Goal: Task Accomplishment & Management: Complete application form

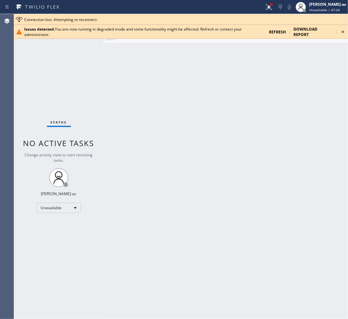
click at [342, 34] on icon at bounding box center [343, 32] width 8 height 8
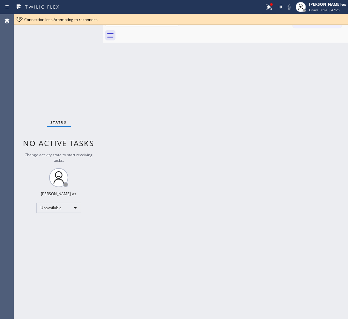
click at [245, 129] on div "Back to Dashboard Change Sender ID Customers Technicians Select a contact Outbo…" at bounding box center [225, 166] width 244 height 305
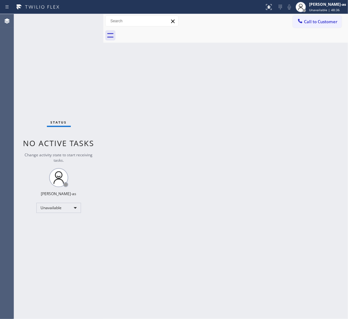
click at [206, 99] on div "Back to Dashboard Change Sender ID Customers Technicians Select a contact Outbo…" at bounding box center [225, 166] width 244 height 305
drag, startPoint x: 310, startPoint y: 24, endPoint x: 271, endPoint y: 72, distance: 62.3
click at [310, 24] on span "Call to Customer" at bounding box center [320, 22] width 33 height 6
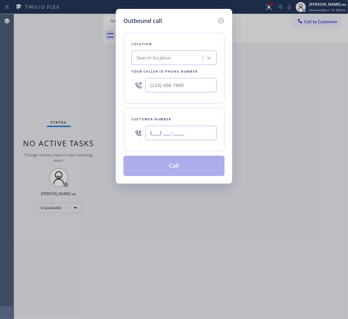
click at [185, 134] on input "(___) ___-____" at bounding box center [180, 133] width 71 height 14
paste input "818) 421-7875"
type input "[PHONE_NUMBER]"
click at [164, 52] on div "Search location" at bounding box center [173, 58] width 85 height 14
paste input "American Standard HVAC Service"
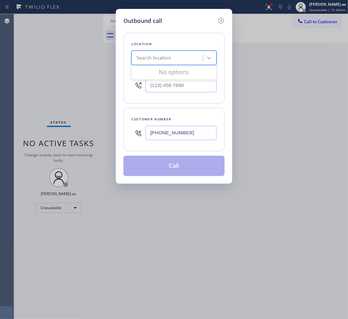
type input "American Standard HVAC Service"
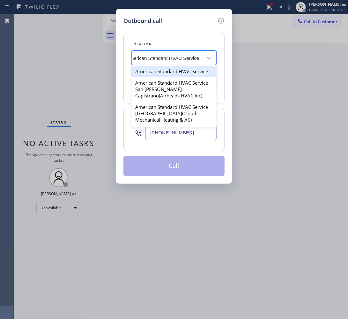
click at [159, 69] on div "American Standard HVAC Service" at bounding box center [173, 71] width 85 height 11
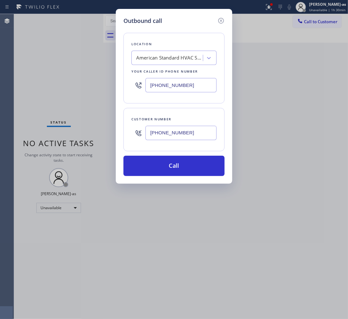
click at [193, 85] on input "[PHONE_NUMBER]" at bounding box center [180, 85] width 71 height 14
click at [193, 86] on input "[PHONE_NUMBER]" at bounding box center [180, 85] width 71 height 14
paste input "44) 734-2822"
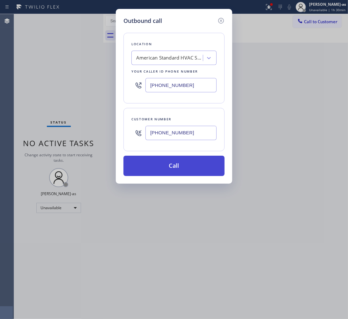
scroll to position [0, 0]
type input "[PHONE_NUMBER]"
click at [180, 171] on button "Call" at bounding box center [173, 166] width 101 height 20
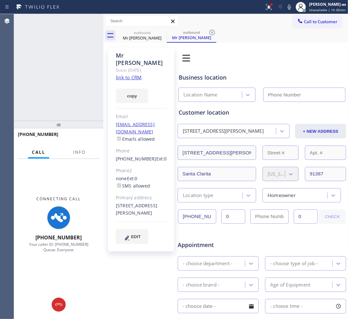
type input "[PHONE_NUMBER]"
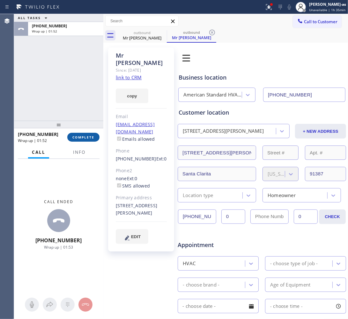
click at [82, 138] on span "COMPLETE" at bounding box center [83, 137] width 22 height 4
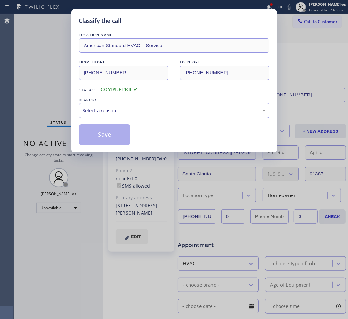
click at [116, 113] on div "Select a reason" at bounding box center [174, 110] width 183 height 7
click at [106, 141] on button "Save" at bounding box center [104, 135] width 51 height 20
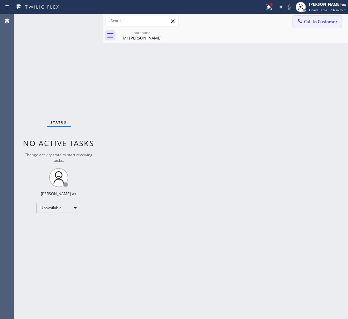
click at [308, 18] on button "Call to Customer" at bounding box center [316, 22] width 49 height 12
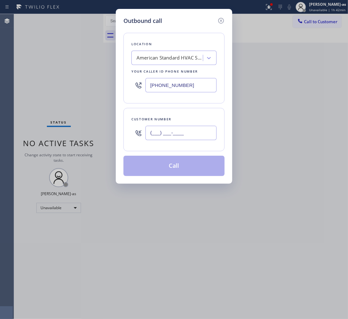
click at [198, 129] on input "(___) ___-____" at bounding box center [180, 133] width 71 height 14
paste input "480) 502-5687"
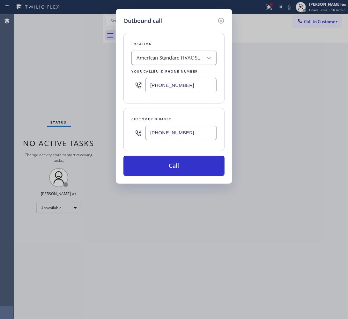
type input "[PHONE_NUMBER]"
click at [188, 88] on input "[PHONE_NUMBER]" at bounding box center [180, 85] width 71 height 14
paste input "602) 755-6017"
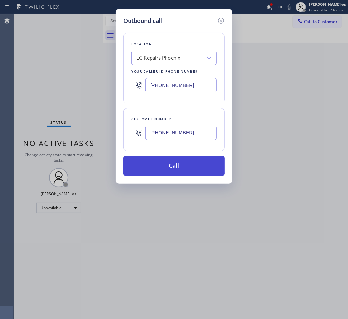
type input "[PHONE_NUMBER]"
click at [179, 171] on button "Call" at bounding box center [173, 166] width 101 height 20
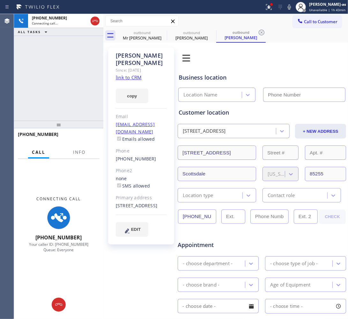
type input "[PHONE_NUMBER]"
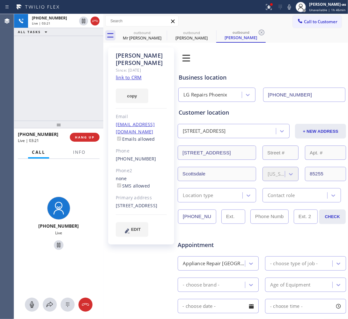
click at [54, 81] on div "[PHONE_NUMBER] Live | 03:21 ALL TASKS ALL TASKS ACTIVE TASKS TASKS IN WRAP UP" at bounding box center [58, 67] width 89 height 107
click at [54, 81] on div "[PHONE_NUMBER] Live | 03:22 ALL TASKS ALL TASKS ACTIVE TASKS TASKS IN WRAP UP" at bounding box center [58, 67] width 89 height 107
click at [45, 92] on div "[PHONE_NUMBER] Live | 03:23 ALL TASKS ALL TASKS ACTIVE TASKS TASKS IN WRAP UP" at bounding box center [58, 67] width 89 height 107
click at [71, 81] on div "[PHONE_NUMBER] Live | 03:23 ALL TASKS ALL TASKS ACTIVE TASKS TASKS IN WRAP UP" at bounding box center [58, 67] width 89 height 107
click at [55, 94] on div "[PHONE_NUMBER] Live | 03:24 ALL TASKS ALL TASKS ACTIVE TASKS TASKS IN WRAP UP" at bounding box center [58, 67] width 89 height 107
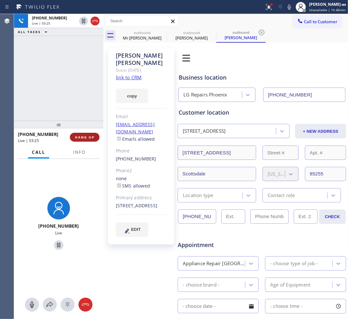
click at [83, 137] on span "HANG UP" at bounding box center [84, 137] width 19 height 4
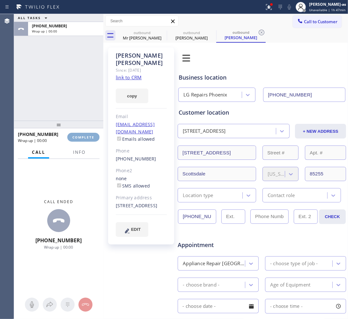
click at [83, 137] on span "COMPLETE" at bounding box center [83, 137] width 22 height 4
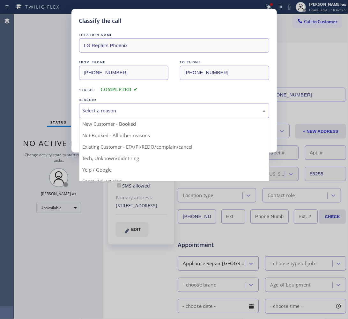
drag, startPoint x: 109, startPoint y: 105, endPoint x: 138, endPoint y: 116, distance: 30.4
click at [109, 106] on div "Select a reason" at bounding box center [174, 110] width 190 height 15
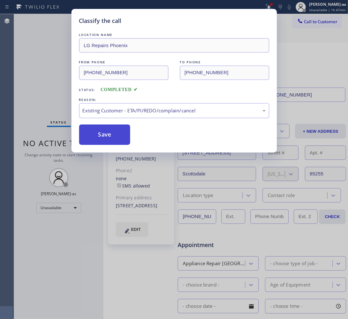
click at [102, 142] on button "Save" at bounding box center [104, 135] width 51 height 20
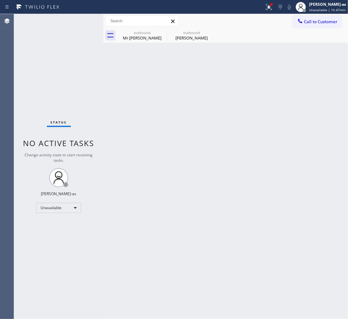
drag, startPoint x: 171, startPoint y: 166, endPoint x: 172, endPoint y: 163, distance: 3.6
click at [171, 166] on div "Back to Dashboard Change Sender ID Customers Technicians Select a contact Outbo…" at bounding box center [225, 166] width 244 height 305
drag, startPoint x: 112, startPoint y: 124, endPoint x: 129, endPoint y: 103, distance: 27.1
click at [113, 124] on div "Back to Dashboard Change Sender ID Customers Technicians Select a contact Outbo…" at bounding box center [225, 166] width 244 height 305
click at [178, 119] on div "Back to Dashboard Change Sender ID Customers Technicians Select a contact Outbo…" at bounding box center [225, 166] width 244 height 305
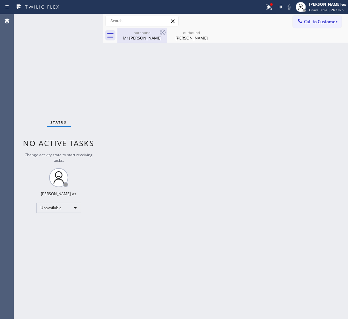
click at [153, 35] on div "Mr [PERSON_NAME]" at bounding box center [142, 38] width 48 height 6
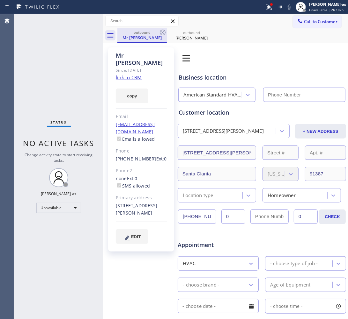
type input "[PHONE_NUMBER]"
click at [161, 32] on icon at bounding box center [163, 33] width 8 height 8
type input "[PHONE_NUMBER]"
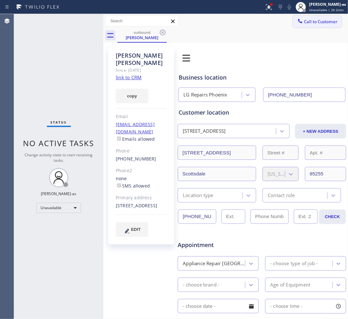
click at [301, 18] on button "Call to Customer" at bounding box center [316, 22] width 49 height 12
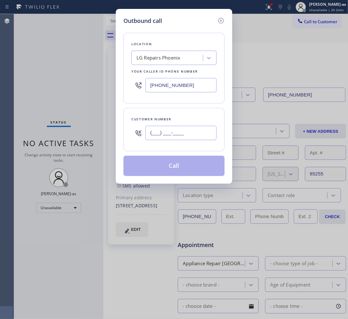
click at [178, 131] on input "(___) ___-____" at bounding box center [180, 133] width 71 height 14
paste input "562) 673-0709"
type input "[PHONE_NUMBER]"
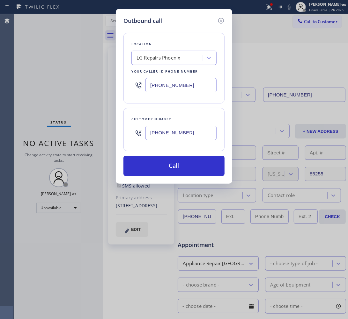
click at [156, 60] on div "LG Repairs Phoenix" at bounding box center [158, 57] width 44 height 7
click at [190, 84] on input "[PHONE_NUMBER]" at bounding box center [180, 85] width 71 height 14
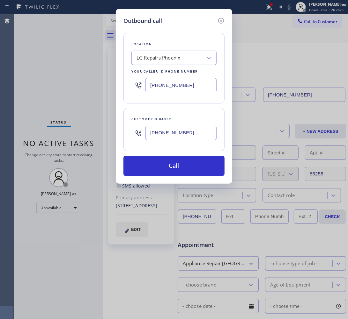
click at [190, 84] on input "[PHONE_NUMBER]" at bounding box center [180, 85] width 71 height 14
paste input "949) 536-9698"
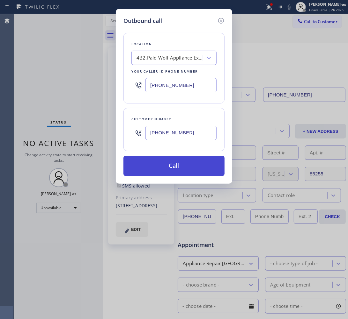
type input "[PHONE_NUMBER]"
click at [186, 171] on button "Call" at bounding box center [173, 166] width 101 height 20
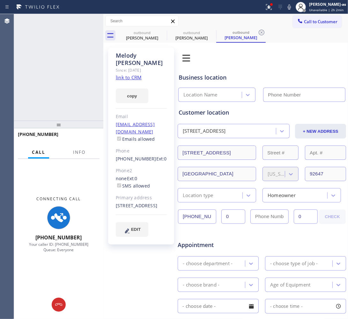
type input "[PHONE_NUMBER]"
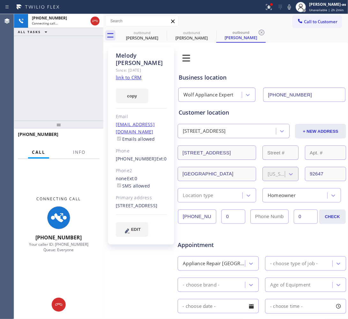
click at [131, 79] on link "link to CRM" at bounding box center [129, 77] width 26 height 6
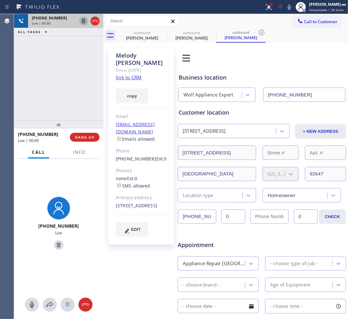
drag, startPoint x: 82, startPoint y: 24, endPoint x: 99, endPoint y: 13, distance: 20.6
click at [84, 22] on icon at bounding box center [84, 21] width 8 height 8
click at [98, 21] on icon at bounding box center [95, 21] width 8 height 8
click at [82, 96] on div "[PHONE_NUMBER] Live | 00:00 ALL TASKS ALL TASKS ACTIVE TASKS TASKS IN WRAP UP" at bounding box center [58, 67] width 89 height 107
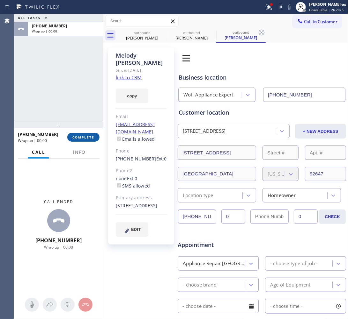
click at [91, 135] on span "COMPLETE" at bounding box center [83, 137] width 22 height 4
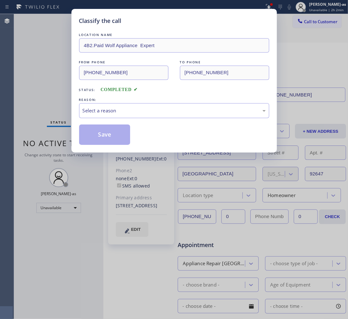
click at [62, 100] on div "Classify the call LOCATION NAME 4B2.Paid Wolf Appliance Expert FROM PHONE [PHON…" at bounding box center [174, 159] width 348 height 319
drag, startPoint x: 152, startPoint y: 111, endPoint x: 152, endPoint y: 116, distance: 4.8
click at [152, 114] on div "Select a reason" at bounding box center [174, 110] width 183 height 7
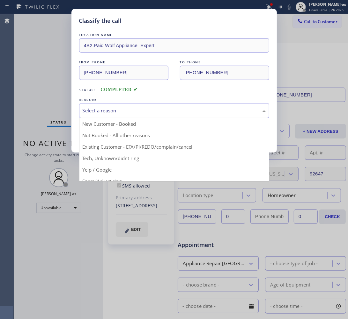
drag, startPoint x: 151, startPoint y: 146, endPoint x: 121, endPoint y: 137, distance: 30.9
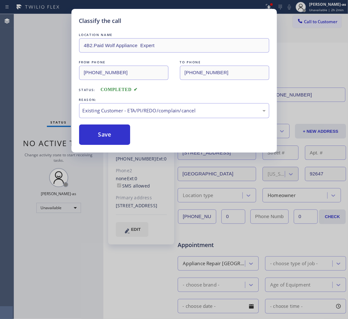
click at [101, 125] on button "Save" at bounding box center [104, 135] width 51 height 20
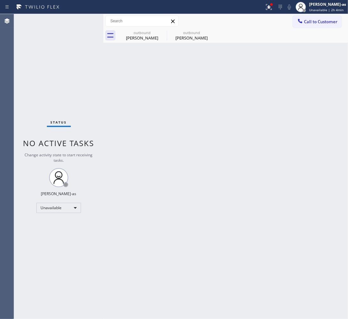
click at [326, 22] on span "Call to Customer" at bounding box center [320, 22] width 33 height 6
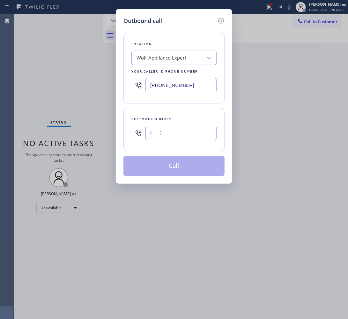
click at [173, 136] on input "(___) ___-____" at bounding box center [180, 133] width 71 height 14
paste input "909) 573-2302"
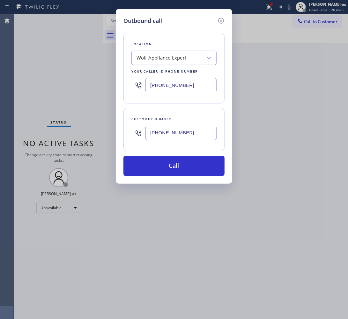
type input "[PHONE_NUMBER]"
click at [185, 87] on input "[PHONE_NUMBER]" at bounding box center [180, 85] width 71 height 14
paste input "09) 573-2302"
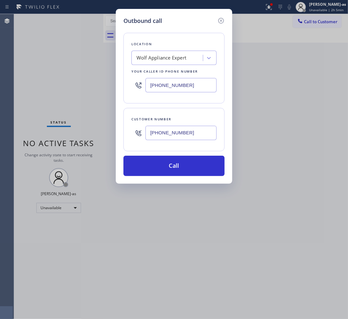
click at [189, 85] on input "[PHONE_NUMBER]" at bounding box center [180, 85] width 71 height 14
click at [189, 86] on input "[PHONE_NUMBER]" at bounding box center [180, 85] width 71 height 14
paste input "424) 329-21"
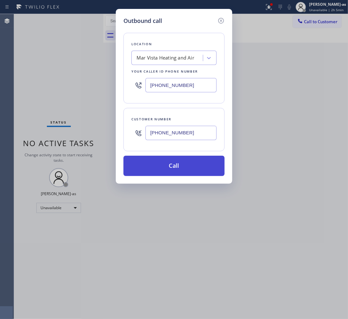
type input "[PHONE_NUMBER]"
click at [179, 171] on button "Call" at bounding box center [173, 166] width 101 height 20
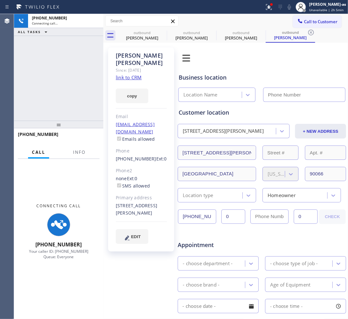
type input "[PHONE_NUMBER]"
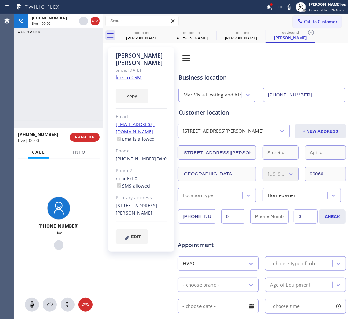
click at [71, 141] on div "[PHONE_NUMBER] Live | 00:00 HANG UP Call Info [PHONE_NUMBER] Live Context Queue…" at bounding box center [58, 223] width 89 height 191
click at [88, 139] on span "HANG UP" at bounding box center [84, 137] width 19 height 4
click at [71, 121] on div at bounding box center [58, 125] width 89 height 8
click at [90, 140] on button "HANG UP" at bounding box center [85, 137] width 30 height 9
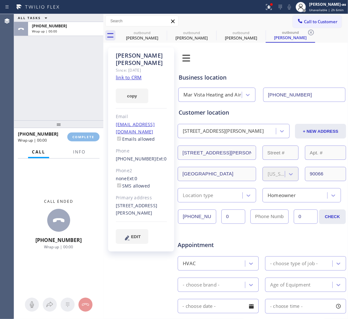
click at [82, 115] on div "ALL TASKS ALL TASKS ACTIVE TASKS TASKS IN WRAP UP [PHONE_NUMBER] Wrap up | 00:00" at bounding box center [58, 67] width 89 height 106
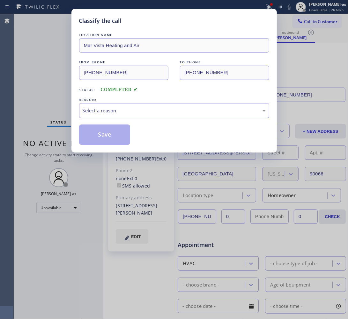
click at [113, 114] on div "Select a reason" at bounding box center [174, 110] width 183 height 7
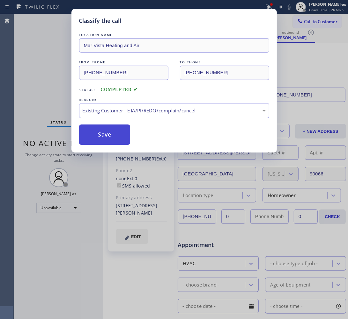
click at [107, 138] on button "Save" at bounding box center [104, 135] width 51 height 20
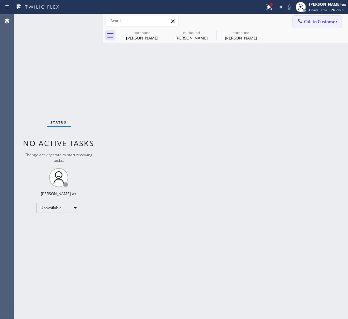
click at [319, 20] on span "Call to Customer" at bounding box center [320, 22] width 33 height 6
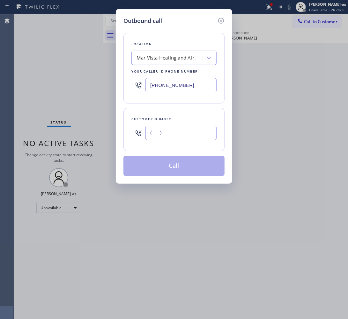
click at [189, 133] on input "(___) ___-____" at bounding box center [180, 133] width 71 height 14
paste input "714) 602-0872"
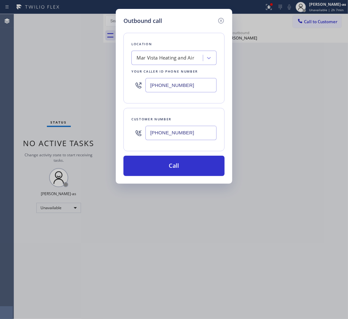
type input "[PHONE_NUMBER]"
click at [181, 86] on input "[PHONE_NUMBER]" at bounding box center [180, 85] width 71 height 14
paste input "855) 340-1313"
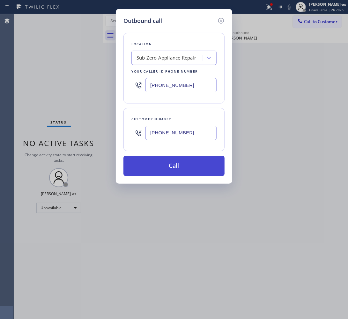
type input "[PHONE_NUMBER]"
click at [195, 167] on button "Call" at bounding box center [173, 166] width 101 height 20
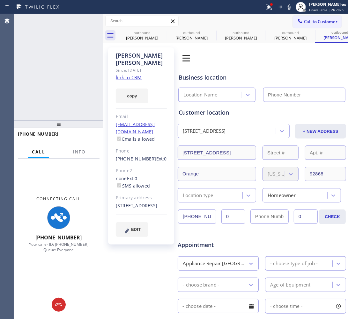
type input "[PHONE_NUMBER]"
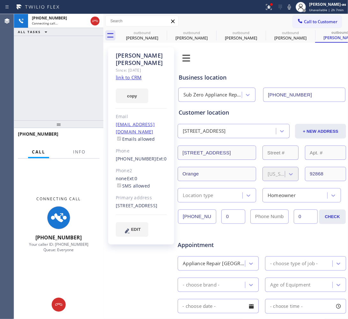
click at [64, 112] on div "[PHONE_NUMBER] Connecting call… ALL TASKS ALL TASKS ACTIVE TASKS TASKS IN WRAP …" at bounding box center [58, 67] width 89 height 106
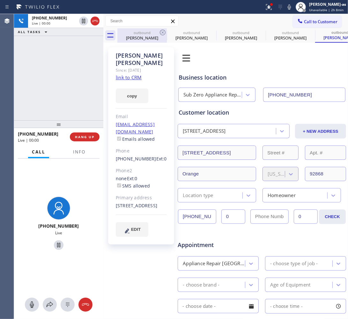
drag, startPoint x: 64, startPoint y: 98, endPoint x: 144, endPoint y: 42, distance: 97.2
click at [65, 98] on div "[PHONE_NUMBER] Live | 00:00 ALL TASKS ALL TASKS ACTIVE TASKS TASKS IN WRAP UP" at bounding box center [58, 67] width 89 height 106
click at [143, 27] on div "Call to Customer Outbound call Location Sub Zero Appliance Repair Your caller i…" at bounding box center [225, 21] width 244 height 14
click at [140, 34] on div "outbound" at bounding box center [142, 32] width 48 height 5
type input "[PHONE_NUMBER]"
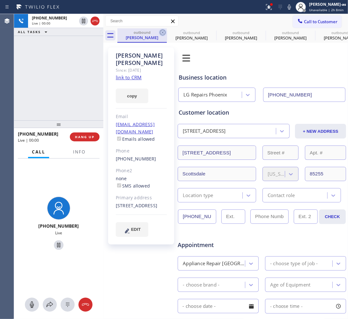
click at [162, 32] on icon at bounding box center [163, 33] width 6 height 6
click at [0, 0] on icon at bounding box center [0, 0] width 0 height 0
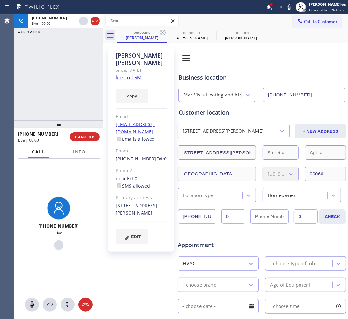
click at [162, 32] on icon at bounding box center [163, 33] width 6 height 6
click at [0, 0] on icon at bounding box center [0, 0] width 0 height 0
type input "[PHONE_NUMBER]"
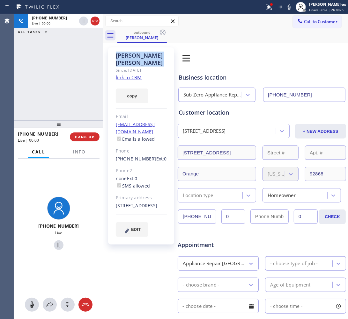
click at [162, 31] on icon at bounding box center [163, 33] width 8 height 8
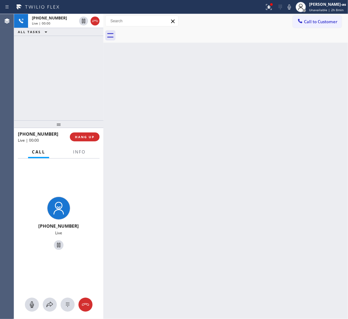
click at [56, 96] on div "[PHONE_NUMBER] Live | 00:00 ALL TASKS ALL TASKS ACTIVE TASKS TASKS IN WRAP UP" at bounding box center [58, 67] width 89 height 106
click at [67, 93] on div "[PHONE_NUMBER] Live | 00:00 ALL TASKS ALL TASKS ACTIVE TASKS TASKS IN WRAP UP" at bounding box center [58, 67] width 89 height 106
drag, startPoint x: 66, startPoint y: 89, endPoint x: 75, endPoint y: 111, distance: 23.4
click at [67, 88] on div "[PHONE_NUMBER] Live | 00:00 ALL TASKS ALL TASKS ACTIVE TASKS TASKS IN WRAP UP" at bounding box center [58, 67] width 89 height 106
drag, startPoint x: 94, startPoint y: 139, endPoint x: 69, endPoint y: 115, distance: 34.5
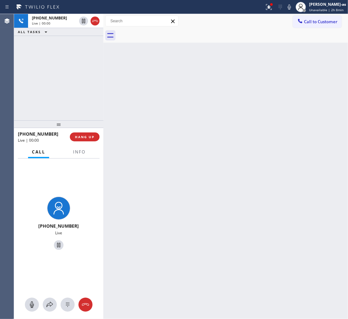
click at [89, 135] on span "HANG UP" at bounding box center [84, 137] width 19 height 4
click at [67, 113] on div "[PHONE_NUMBER] Live | 00:00 ALL TASKS ALL TASKS ACTIVE TASKS TASKS IN WRAP UP" at bounding box center [58, 67] width 89 height 106
drag, startPoint x: 86, startPoint y: 140, endPoint x: 88, endPoint y: 121, distance: 19.2
click at [86, 140] on button "HANG UP" at bounding box center [85, 137] width 30 height 9
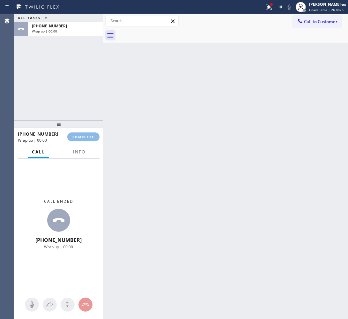
drag, startPoint x: 59, startPoint y: 95, endPoint x: 117, endPoint y: 141, distance: 73.7
click at [59, 95] on div "ALL TASKS ALL TASKS ACTIVE TASKS TASKS IN WRAP UP [PHONE_NUMBER] Wrap up | 00:00" at bounding box center [58, 67] width 89 height 106
click at [77, 139] on span "COMPLETE" at bounding box center [83, 137] width 22 height 4
drag, startPoint x: 67, startPoint y: 101, endPoint x: 77, endPoint y: 99, distance: 10.0
click at [68, 100] on div "ALL TASKS ALL TASKS ACTIVE TASKS TASKS IN WRAP UP [PHONE_NUMBER] Wrap up | 00:00" at bounding box center [58, 67] width 89 height 106
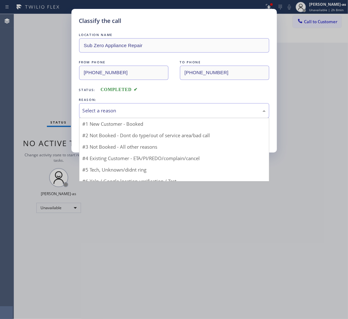
click at [135, 114] on div "Select a reason" at bounding box center [174, 110] width 183 height 7
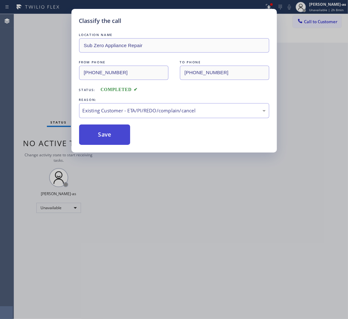
drag, startPoint x: 106, startPoint y: 133, endPoint x: 94, endPoint y: 130, distance: 11.7
click at [106, 132] on button "Save" at bounding box center [104, 135] width 51 height 20
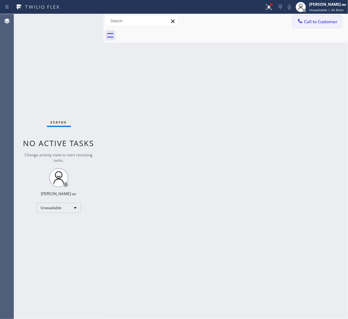
click at [330, 19] on span "Call to Customer" at bounding box center [320, 22] width 33 height 6
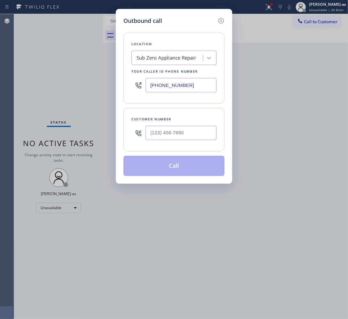
drag, startPoint x: 193, startPoint y: 126, endPoint x: 196, endPoint y: 130, distance: 5.0
click at [193, 126] on div at bounding box center [180, 133] width 71 height 21
click at [200, 131] on input "(___) ___-____" at bounding box center [180, 133] width 71 height 14
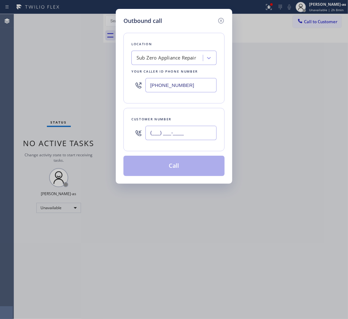
paste input "714) 602-0872"
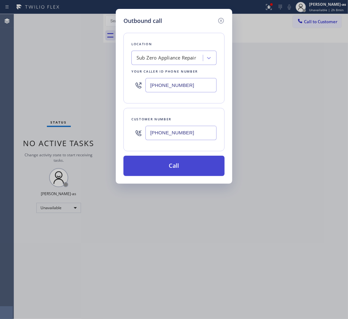
type input "[PHONE_NUMBER]"
click at [192, 164] on button "Call" at bounding box center [173, 166] width 101 height 20
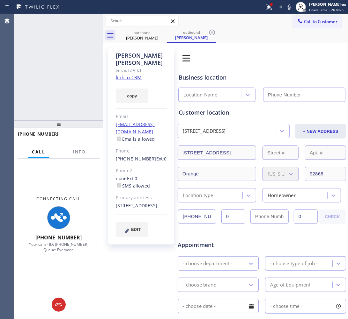
type input "[PHONE_NUMBER]"
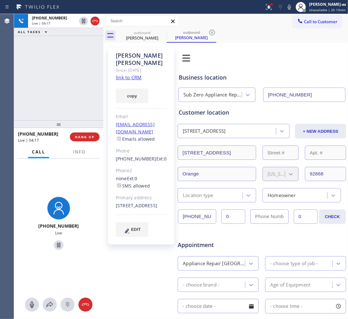
click at [48, 46] on div "[PHONE_NUMBER] Live | 04:17 ALL TASKS ALL TASKS ACTIVE TASKS TASKS IN WRAP UP" at bounding box center [58, 67] width 89 height 106
click at [60, 61] on div "[PHONE_NUMBER] Live | 04:18 ALL TASKS ALL TASKS ACTIVE TASKS TASKS IN WRAP UP" at bounding box center [58, 67] width 89 height 106
click at [61, 60] on div "[PHONE_NUMBER] Live | 04:18 ALL TASKS ALL TASKS ACTIVE TASKS TASKS IN WRAP UP" at bounding box center [58, 67] width 89 height 106
click at [84, 141] on button "HANG UP" at bounding box center [85, 137] width 30 height 9
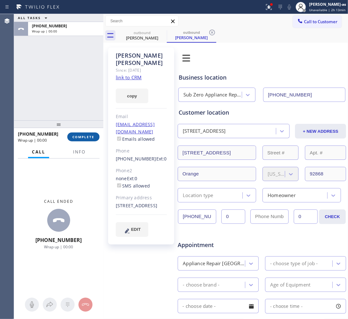
click at [84, 141] on button "COMPLETE" at bounding box center [83, 137] width 32 height 9
drag, startPoint x: 66, startPoint y: 82, endPoint x: 93, endPoint y: 113, distance: 41.3
click at [66, 82] on div "ALL TASKS ALL TASKS ACTIVE TASKS TASKS IN WRAP UP [PHONE_NUMBER] Wrap up | 00:00" at bounding box center [58, 67] width 89 height 106
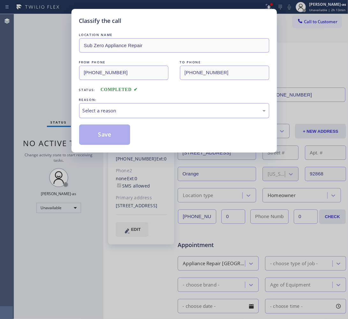
click at [116, 112] on div "Select a reason" at bounding box center [174, 110] width 183 height 7
click at [117, 140] on button "Save" at bounding box center [104, 135] width 51 height 20
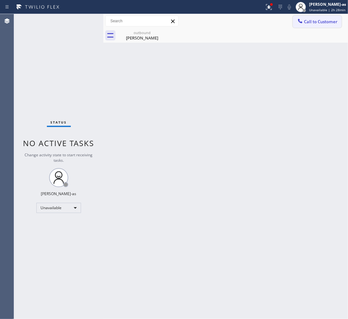
click at [307, 20] on span "Call to Customer" at bounding box center [320, 22] width 33 height 6
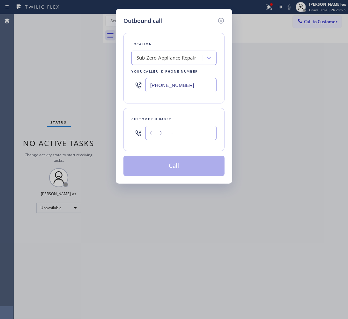
click at [196, 131] on input "(___) ___-____" at bounding box center [180, 133] width 71 height 14
paste input "619) 993-1718"
type input "[PHONE_NUMBER]"
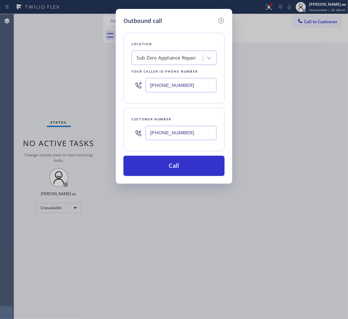
click at [177, 61] on div "Sub Zero Appliance Repair" at bounding box center [166, 57] width 60 height 7
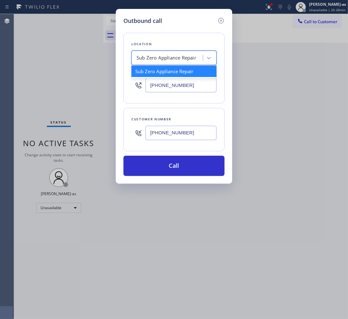
click at [177, 61] on div "Sub Zero Appliance Repair" at bounding box center [166, 57] width 60 height 7
paste input "[PHONE_NUMBER]"
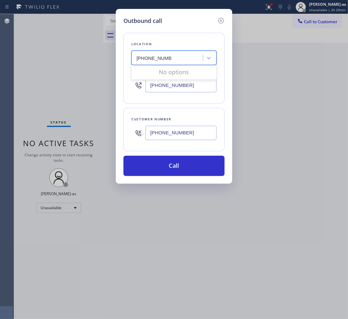
type input "[PHONE_NUMBER]"
click at [192, 85] on input "[PHONE_NUMBER]" at bounding box center [180, 85] width 71 height 14
paste input "760) 407-6454"
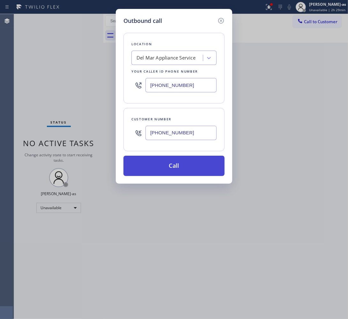
type input "[PHONE_NUMBER]"
click at [179, 167] on button "Call" at bounding box center [173, 166] width 101 height 20
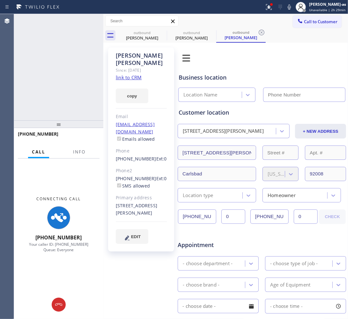
type input "[PHONE_NUMBER]"
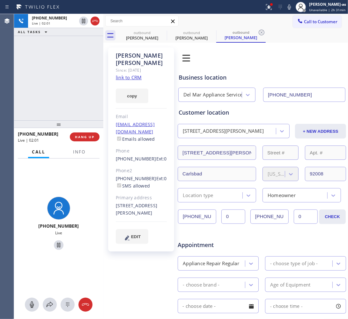
click at [55, 95] on div "[PHONE_NUMBER] Live | 02:01 ALL TASKS ALL TASKS ACTIVE TASKS TASKS IN WRAP UP" at bounding box center [58, 67] width 89 height 106
click at [86, 132] on div "[PHONE_NUMBER] Live | 02:01 HANG UP" at bounding box center [59, 137] width 82 height 17
click at [86, 133] on button "HANG UP" at bounding box center [85, 137] width 30 height 9
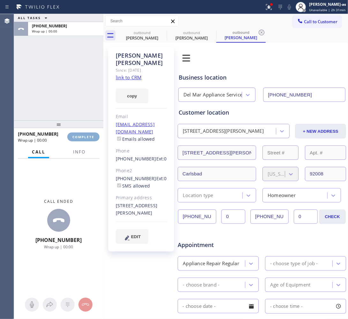
click at [86, 134] on button "COMPLETE" at bounding box center [83, 137] width 32 height 9
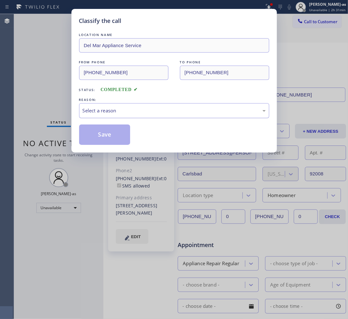
drag, startPoint x: 43, startPoint y: 72, endPoint x: 94, endPoint y: 117, distance: 68.1
click at [45, 72] on div "Classify the call LOCATION NAME Del Mar Appliance Service FROM PHONE [PHONE_NUM…" at bounding box center [174, 159] width 348 height 319
click at [106, 116] on div "Select a reason" at bounding box center [174, 110] width 190 height 15
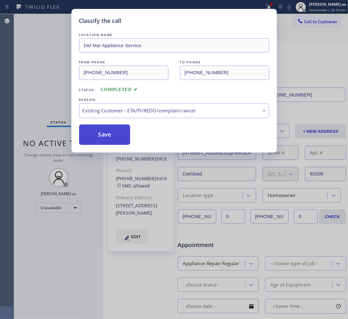
click at [112, 136] on button "Save" at bounding box center [104, 135] width 51 height 20
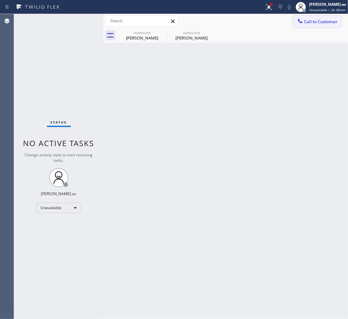
click at [317, 18] on button "Call to Customer" at bounding box center [316, 22] width 49 height 12
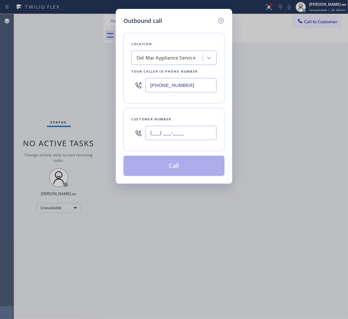
click at [173, 137] on input "(___) ___-____" at bounding box center [180, 133] width 71 height 14
paste input "929) 521-0730"
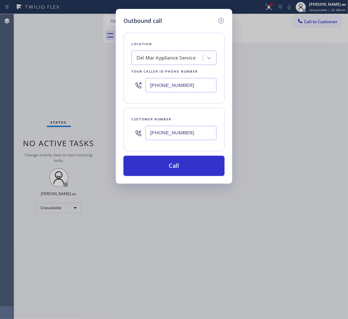
type input "[PHONE_NUMBER]"
click at [179, 84] on input "[PHONE_NUMBER]" at bounding box center [180, 85] width 71 height 14
click at [179, 85] on input "[PHONE_NUMBER]" at bounding box center [180, 85] width 71 height 14
paste input "347) 284-6179"
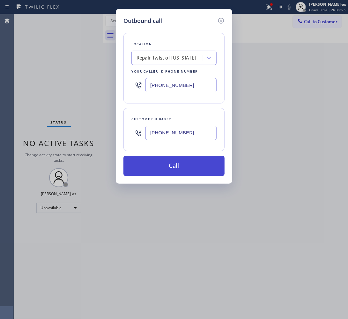
type input "[PHONE_NUMBER]"
click at [198, 167] on button "Call" at bounding box center [173, 166] width 101 height 20
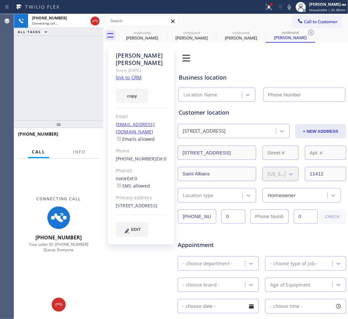
type input "[PHONE_NUMBER]"
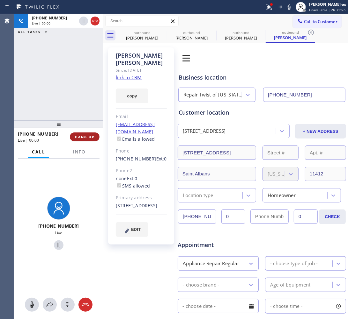
click at [87, 139] on span "HANG UP" at bounding box center [84, 137] width 19 height 4
click at [80, 122] on div at bounding box center [58, 124] width 89 height 8
click at [80, 136] on span "HANG UP" at bounding box center [84, 137] width 19 height 4
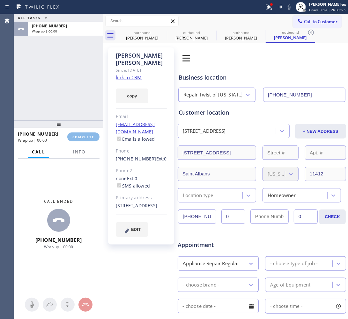
click at [76, 112] on div "ALL TASKS ALL TASKS ACTIVE TASKS TASKS IN WRAP UP [PHONE_NUMBER] Wrap up | 00:00" at bounding box center [58, 67] width 89 height 106
click at [88, 139] on span "COMPLETE" at bounding box center [83, 137] width 22 height 4
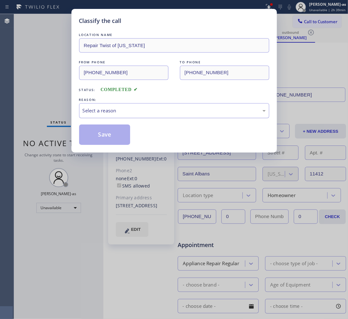
drag, startPoint x: 158, startPoint y: 109, endPoint x: 159, endPoint y: 115, distance: 5.9
click at [158, 109] on div "Select a reason" at bounding box center [174, 110] width 183 height 7
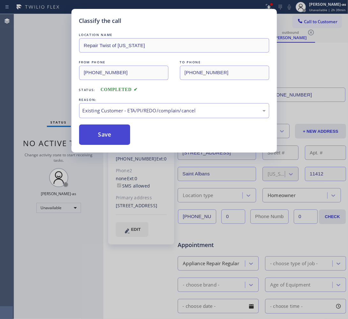
click at [102, 131] on button "Save" at bounding box center [104, 135] width 51 height 20
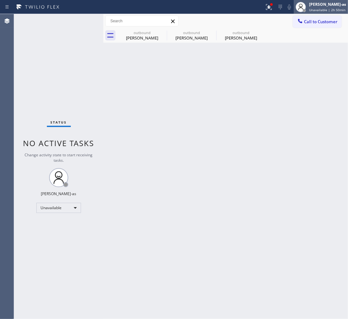
click at [324, 11] on span "Unavailable | 2h 50min" at bounding box center [327, 10] width 36 height 4
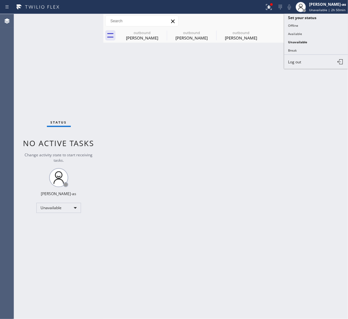
drag, startPoint x: 248, startPoint y: 78, endPoint x: 289, endPoint y: 39, distance: 56.8
click at [255, 69] on div "Back to Dashboard Change Sender ID Customers Technicians Select a contact Outbo…" at bounding box center [225, 166] width 244 height 305
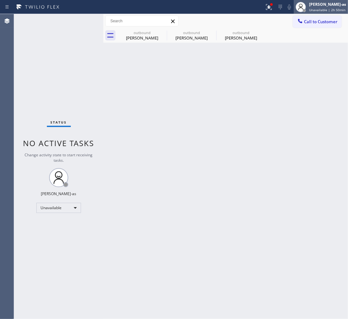
click at [316, 13] on div "[PERSON_NAME]-as Unavailable | 2h 50min" at bounding box center [320, 7] width 54 height 14
drag, startPoint x: 241, startPoint y: 66, endPoint x: 287, endPoint y: 34, distance: 55.8
click at [249, 61] on div "Back to Dashboard Change Sender ID Customers Technicians Select a contact Outbo…" at bounding box center [225, 166] width 244 height 305
click at [301, 24] on icon at bounding box center [300, 21] width 6 height 6
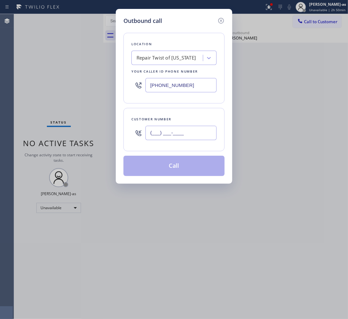
click at [190, 136] on input "(___) ___-____" at bounding box center [180, 133] width 71 height 14
paste input "714) 508-9070"
type input "[PHONE_NUMBER]"
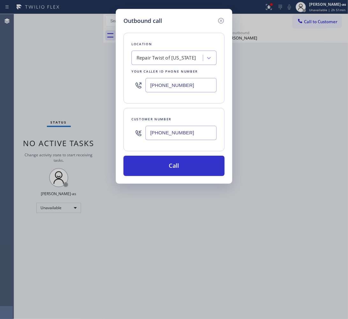
click at [182, 91] on input "[PHONE_NUMBER]" at bounding box center [180, 85] width 71 height 14
paste input "___) ___-____"
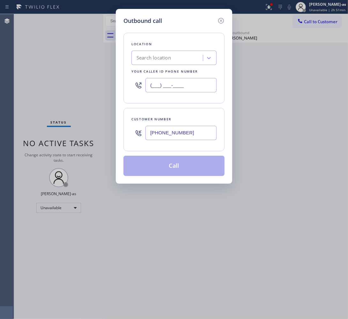
type input "(___) ___-____"
click at [203, 136] on input "[PHONE_NUMBER]" at bounding box center [180, 133] width 71 height 14
paste input "___) ___-____"
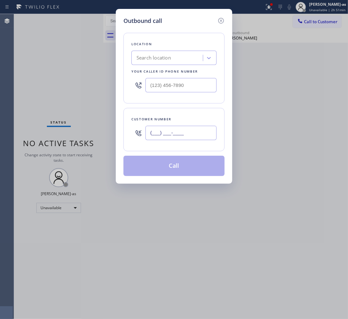
type input "(___) ___-____"
click at [167, 61] on div "Search location" at bounding box center [153, 57] width 34 height 7
paste input "Fair Air Duct Cleaning"
type input "Fair Air Duct Cleaning"
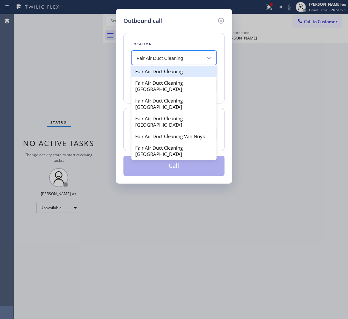
click at [157, 71] on div "Fair Air Duct Cleaning" at bounding box center [173, 71] width 85 height 11
type input "[PHONE_NUMBER]"
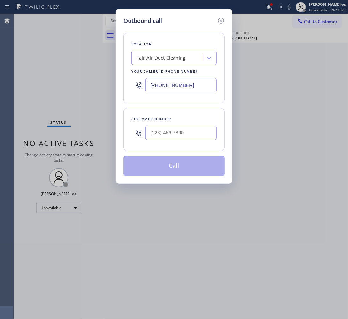
click at [190, 136] on input "text" at bounding box center [180, 133] width 71 height 14
click at [190, 136] on input "(___) ___-____" at bounding box center [180, 133] width 71 height 14
paste input "714) 508-9070"
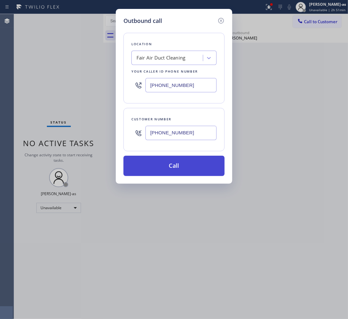
type input "[PHONE_NUMBER]"
click at [188, 166] on button "Call" at bounding box center [173, 166] width 101 height 20
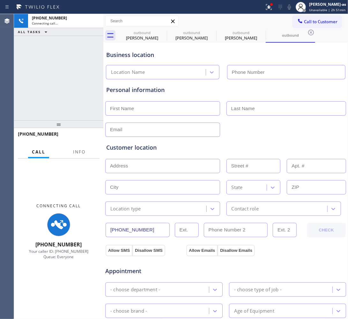
type input "[PHONE_NUMBER]"
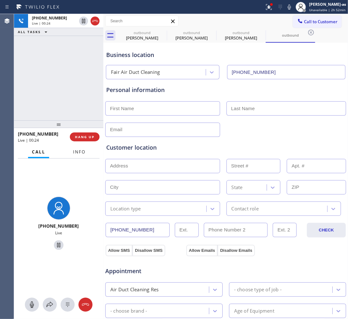
click at [77, 151] on span "Info" at bounding box center [79, 152] width 12 height 6
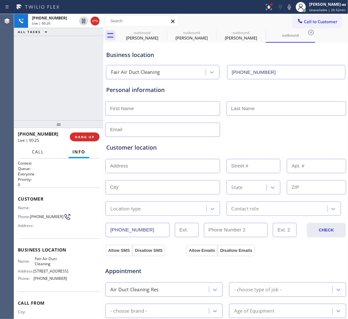
click at [36, 150] on span "Call" at bounding box center [38, 152] width 12 height 6
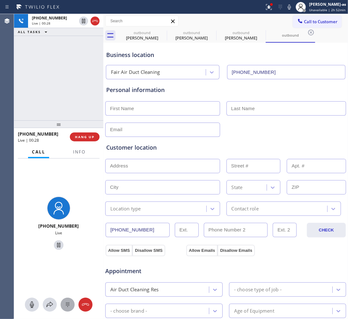
click at [68, 306] on icon at bounding box center [68, 305] width 8 height 8
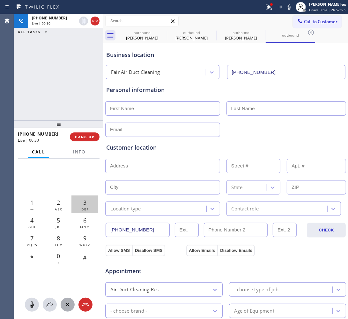
click at [80, 206] on div "3 DEF" at bounding box center [84, 205] width 26 height 18
click at [81, 153] on span "Info" at bounding box center [79, 152] width 12 height 6
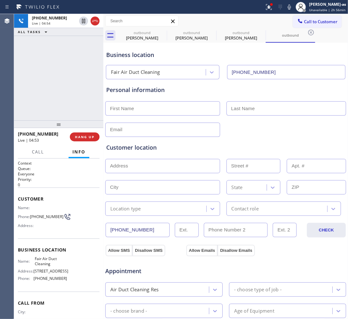
drag, startPoint x: 44, startPoint y: 104, endPoint x: 45, endPoint y: 101, distance: 3.3
click at [44, 104] on div "[PHONE_NUMBER] Live | 04:54 ALL TASKS ALL TASKS ACTIVE TASKS TASKS IN WRAP UP" at bounding box center [58, 67] width 89 height 106
click at [45, 100] on div "[PHONE_NUMBER] Live | 04:54 ALL TASKS ALL TASKS ACTIVE TASKS TASKS IN WRAP UP" at bounding box center [58, 67] width 89 height 106
click at [45, 99] on div "[PHONE_NUMBER] Live | 04:55 ALL TASKS ALL TASKS ACTIVE TASKS TASKS IN WRAP UP" at bounding box center [58, 67] width 89 height 106
click at [86, 134] on button "HANG UP" at bounding box center [85, 137] width 30 height 9
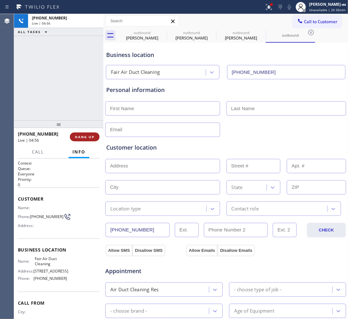
click at [86, 134] on button "HANG UP" at bounding box center [85, 137] width 30 height 9
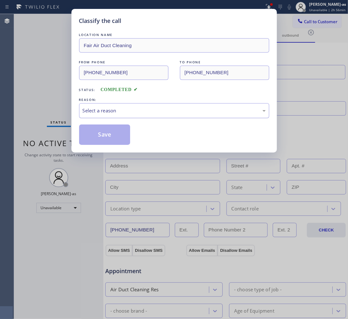
click at [157, 114] on div "Select a reason" at bounding box center [174, 110] width 183 height 7
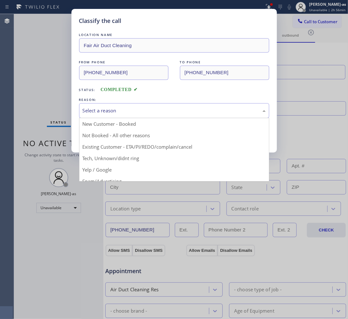
drag, startPoint x: 154, startPoint y: 147, endPoint x: 144, endPoint y: 144, distance: 10.0
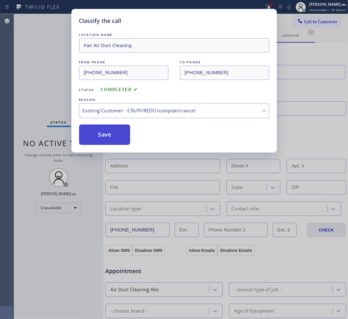
click at [111, 133] on button "Save" at bounding box center [104, 135] width 51 height 20
type input "[PHONE_NUMBER]"
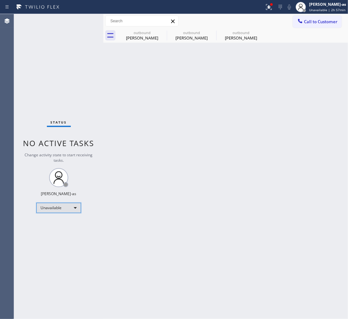
click at [59, 206] on div "Unavailable" at bounding box center [58, 208] width 45 height 10
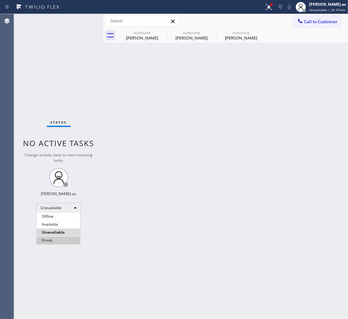
click at [57, 240] on li "Break" at bounding box center [58, 241] width 43 height 8
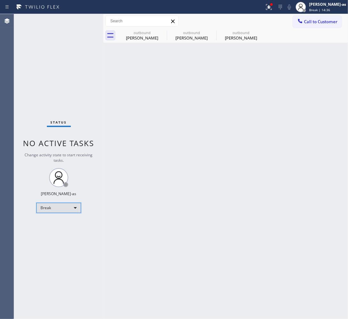
click at [53, 209] on div "Break" at bounding box center [58, 208] width 45 height 10
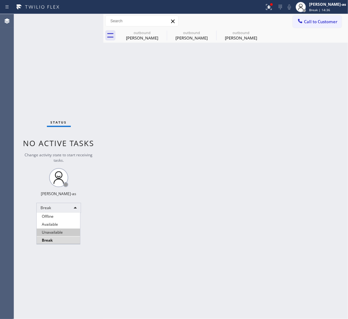
click at [52, 233] on li "Unavailable" at bounding box center [58, 233] width 43 height 8
click at [123, 95] on div "Back to Dashboard Change Sender ID Customers Technicians Select a contact Outbo…" at bounding box center [225, 166] width 244 height 305
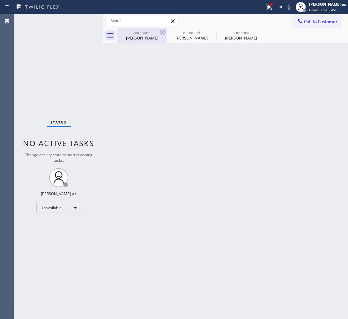
click at [140, 33] on div "outbound" at bounding box center [142, 32] width 48 height 5
type input "[PHONE_NUMBER]"
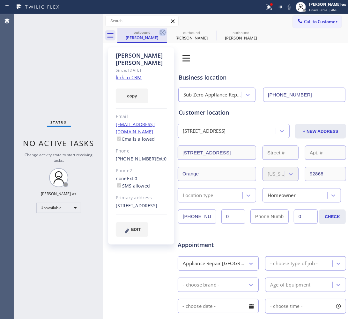
click at [163, 32] on icon at bounding box center [163, 33] width 6 height 6
type input "[PHONE_NUMBER]"
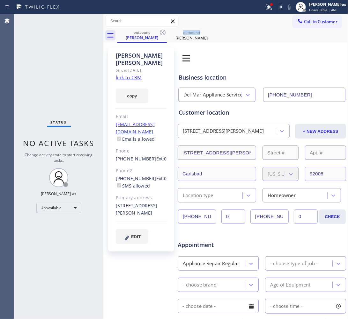
click at [163, 32] on icon at bounding box center [163, 33] width 6 height 6
type input "[PHONE_NUMBER]"
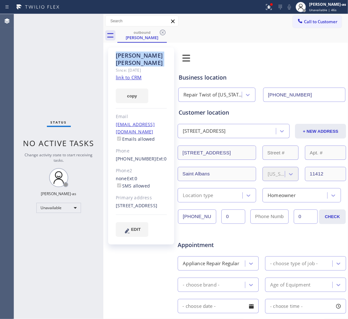
click at [163, 32] on icon at bounding box center [163, 33] width 6 height 6
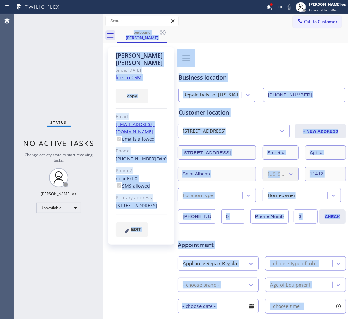
click at [163, 32] on div "outbound [PERSON_NAME]" at bounding box center [232, 35] width 230 height 14
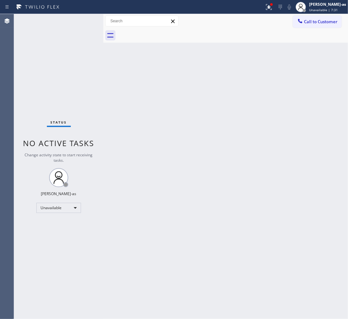
click at [316, 18] on button "Call to Customer" at bounding box center [316, 22] width 49 height 12
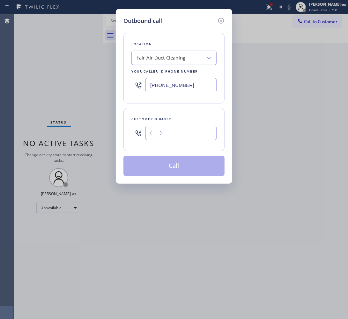
click at [195, 135] on input "(___) ___-____" at bounding box center [180, 133] width 71 height 14
paste input "617) 840-8303"
type input "[PHONE_NUMBER]"
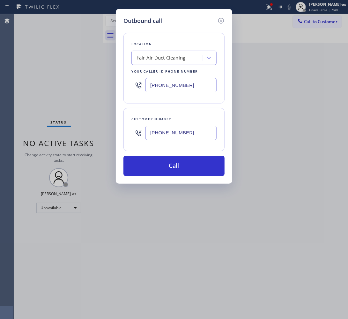
click at [194, 89] on input "[PHONE_NUMBER]" at bounding box center [180, 85] width 71 height 14
paste input "57) 219-2462"
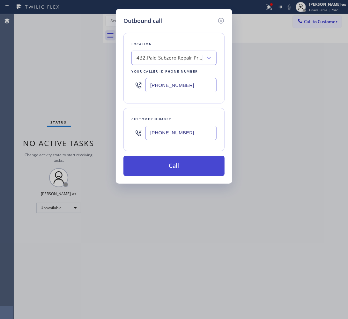
type input "[PHONE_NUMBER]"
click at [178, 168] on button "Call" at bounding box center [173, 166] width 101 height 20
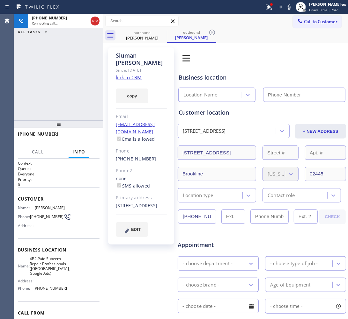
type input "[PHONE_NUMBER]"
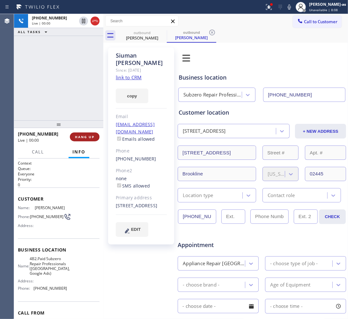
click at [80, 133] on button "HANG UP" at bounding box center [85, 137] width 30 height 9
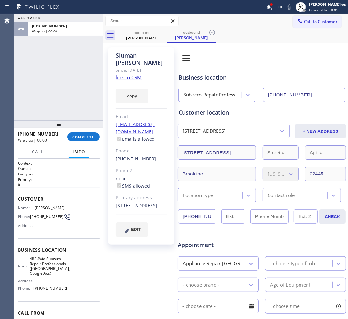
click at [156, 155] on div "[PHONE_NUMBER]" at bounding box center [141, 158] width 51 height 7
copy div "[PHONE_NUMBER]"
click at [86, 135] on span "COMPLETE" at bounding box center [83, 137] width 22 height 4
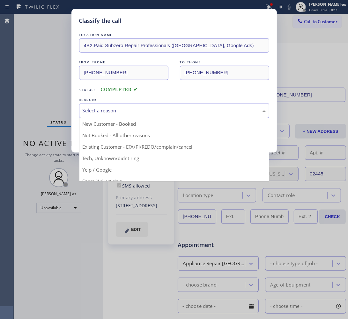
click at [115, 108] on div "Select a reason" at bounding box center [174, 110] width 183 height 7
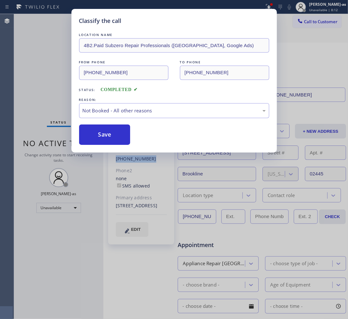
drag, startPoint x: 107, startPoint y: 136, endPoint x: 294, endPoint y: 56, distance: 203.8
click at [108, 136] on button "Save" at bounding box center [104, 135] width 51 height 20
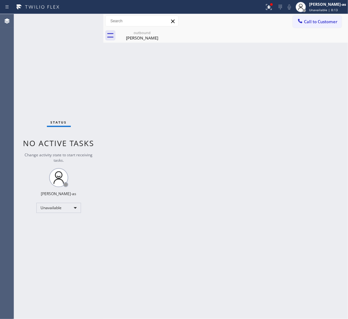
click at [320, 25] on button "Call to Customer" at bounding box center [316, 22] width 49 height 12
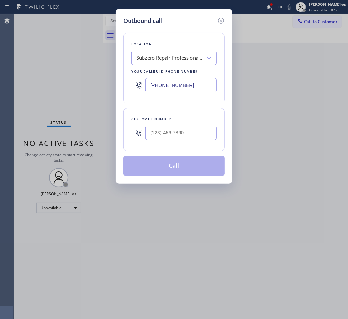
click at [182, 145] on div "Customer number" at bounding box center [173, 129] width 101 height 43
click at [182, 142] on div at bounding box center [180, 133] width 71 height 21
click at [192, 131] on input "(___) ___-____" at bounding box center [180, 133] width 71 height 14
paste input "617) 840-8303"
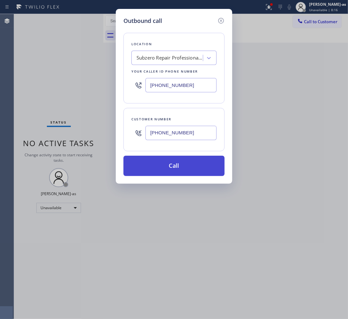
type input "[PHONE_NUMBER]"
click at [184, 171] on button "Call" at bounding box center [173, 166] width 101 height 20
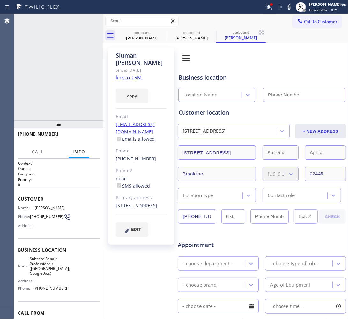
type input "[PHONE_NUMBER]"
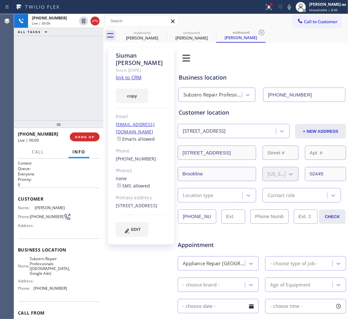
click at [68, 85] on div "[PHONE_NUMBER] Live | 00:00 ALL TASKS ALL TASKS ACTIVE TASKS TASKS IN WRAP UP" at bounding box center [58, 67] width 89 height 106
click at [52, 93] on div "[PHONE_NUMBER] Live | 00:02 ALL TASKS ALL TASKS ACTIVE TASKS TASKS IN WRAP UP" at bounding box center [58, 67] width 89 height 106
click at [52, 93] on div "[PHONE_NUMBER] Live | 00:04 ALL TASKS ALL TASKS ACTIVE TASKS TASKS IN WRAP UP" at bounding box center [58, 67] width 89 height 106
click at [52, 90] on div "[PHONE_NUMBER] Live | 00:06 ALL TASKS ALL TASKS ACTIVE TASKS TASKS IN WRAP UP" at bounding box center [58, 67] width 89 height 106
click at [52, 89] on div "[PHONE_NUMBER] Live | 00:07 ALL TASKS ALL TASKS ACTIVE TASKS TASKS IN WRAP UP" at bounding box center [58, 67] width 89 height 106
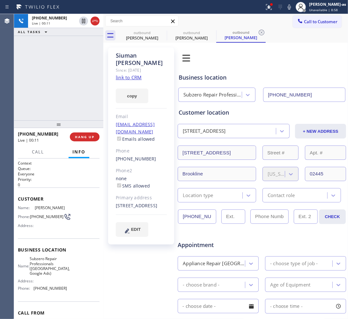
click at [67, 93] on div "[PHONE_NUMBER] Live | 00:11 ALL TASKS ALL TASKS ACTIVE TASKS TASKS IN WRAP UP" at bounding box center [58, 67] width 89 height 106
click at [68, 91] on div "[PHONE_NUMBER] Live | 00:14 ALL TASKS ALL TASKS ACTIVE TASKS TASKS IN WRAP UP" at bounding box center [58, 67] width 89 height 106
click at [68, 90] on div "[PHONE_NUMBER] Live | 00:15 ALL TASKS ALL TASKS ACTIVE TASKS TASKS IN WRAP UP" at bounding box center [58, 67] width 89 height 106
click at [68, 89] on div "[PHONE_NUMBER] Live | 00:15 ALL TASKS ALL TASKS ACTIVE TASKS TASKS IN WRAP UP" at bounding box center [58, 67] width 89 height 106
click at [83, 132] on div "[PHONE_NUMBER] Live | 00:16 HANG UP" at bounding box center [59, 137] width 82 height 17
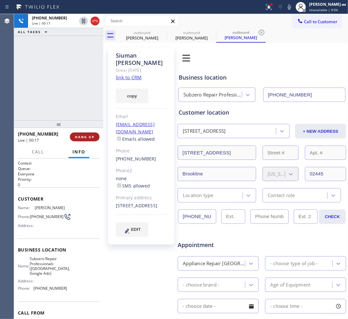
click at [83, 135] on span "HANG UP" at bounding box center [84, 137] width 19 height 4
click at [83, 133] on button "HANG UP" at bounding box center [85, 137] width 30 height 9
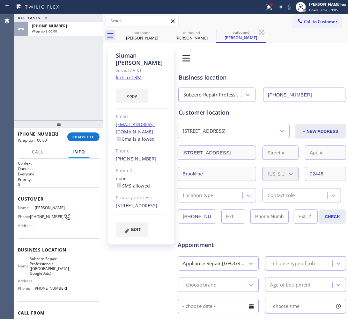
click at [83, 132] on div "[PHONE_NUMBER] Wrap up | 00:00 COMPLETE" at bounding box center [59, 137] width 82 height 17
click at [83, 131] on div "[PHONE_NUMBER] Wrap up | 00:00 COMPLETE" at bounding box center [59, 137] width 82 height 17
click at [83, 130] on div "[PHONE_NUMBER] Wrap up | 00:00 COMPLETE" at bounding box center [59, 137] width 82 height 17
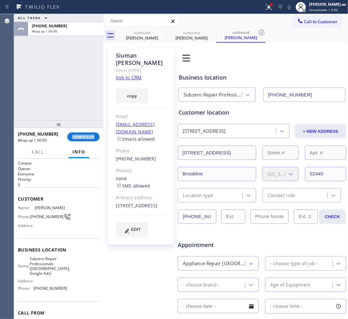
click at [83, 130] on div "[PHONE_NUMBER] Wrap up | 00:00 COMPLETE" at bounding box center [59, 137] width 82 height 17
click at [66, 98] on div "ALL TASKS ALL TASKS ACTIVE TASKS TASKS IN WRAP UP [PHONE_NUMBER] Wrap up | 00:00" at bounding box center [58, 67] width 89 height 106
click at [86, 139] on span "COMPLETE" at bounding box center [83, 137] width 22 height 4
click at [66, 80] on div "ALL TASKS ALL TASKS ACTIVE TASKS TASKS IN WRAP UP [PHONE_NUMBER] Wrap up | 00:00" at bounding box center [58, 67] width 89 height 106
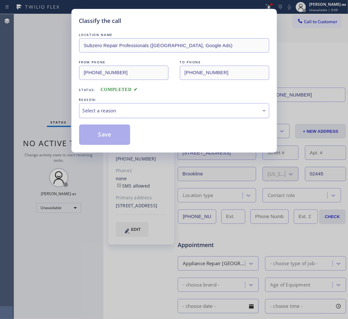
click at [128, 109] on div "Select a reason" at bounding box center [174, 110] width 183 height 7
click at [108, 138] on button "Save" at bounding box center [104, 135] width 51 height 20
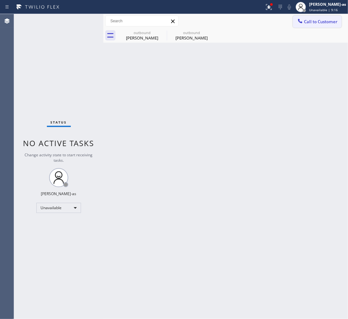
click at [317, 20] on span "Call to Customer" at bounding box center [320, 22] width 33 height 6
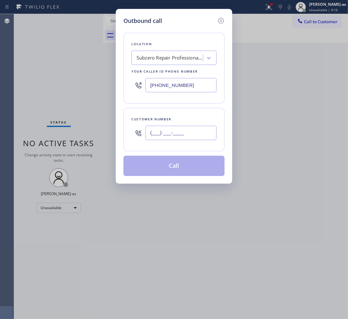
click at [195, 133] on input "(___) ___-____" at bounding box center [180, 133] width 71 height 14
paste input "617) 840-8303"
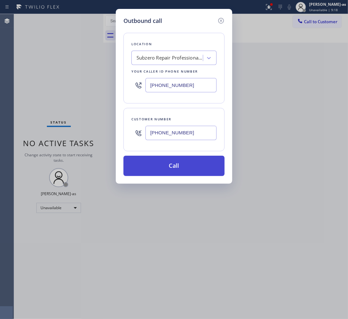
type input "[PHONE_NUMBER]"
drag, startPoint x: 180, startPoint y: 170, endPoint x: 180, endPoint y: 163, distance: 7.0
click at [180, 166] on button "Call" at bounding box center [173, 166] width 101 height 20
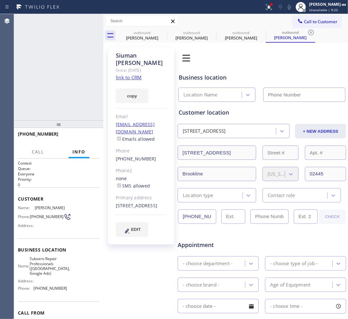
type input "[PHONE_NUMBER]"
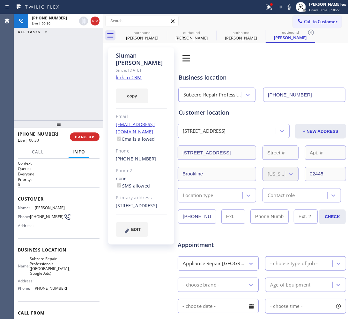
click at [64, 97] on div "[PHONE_NUMBER] Live | 00:30 ALL TASKS ALL TASKS ACTIVE TASKS TASKS IN WRAP UP" at bounding box center [58, 67] width 89 height 106
click at [63, 97] on div "[PHONE_NUMBER] Live | 00:31 ALL TASKS ALL TASKS ACTIVE TASKS TASKS IN WRAP UP" at bounding box center [58, 67] width 89 height 106
click at [81, 137] on span "HANG UP" at bounding box center [84, 137] width 19 height 4
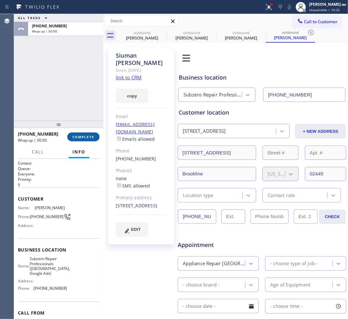
click at [81, 137] on span "COMPLETE" at bounding box center [83, 137] width 22 height 4
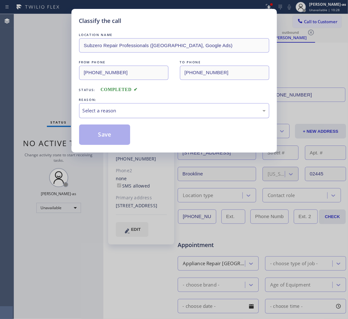
click at [124, 109] on div "Select a reason" at bounding box center [174, 110] width 183 height 7
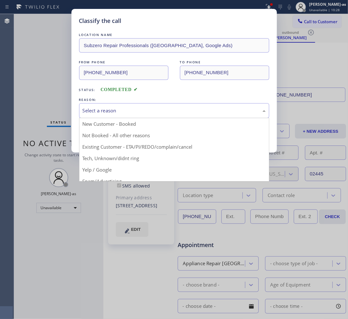
drag, startPoint x: 150, startPoint y: 144, endPoint x: 134, endPoint y: 144, distance: 15.6
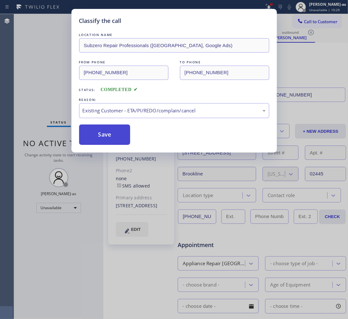
drag, startPoint x: 108, startPoint y: 137, endPoint x: 206, endPoint y: 1, distance: 167.8
click at [109, 134] on button "Save" at bounding box center [104, 135] width 51 height 20
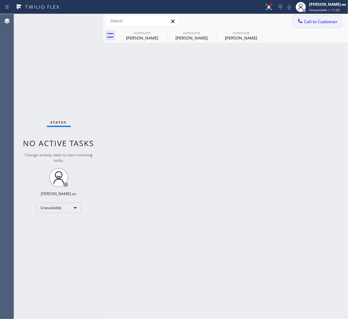
click at [327, 23] on span "Call to Customer" at bounding box center [320, 22] width 33 height 6
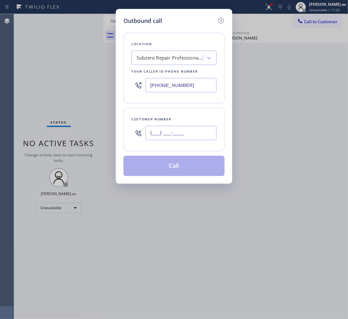
click at [187, 137] on input "(___) ___-____" at bounding box center [180, 133] width 71 height 14
paste input "760) 846-1997"
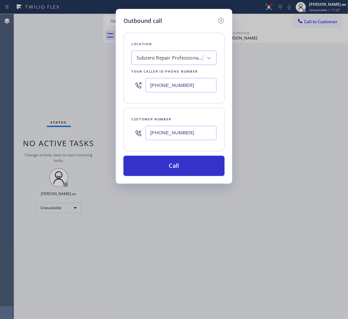
type input "[PHONE_NUMBER]"
click at [166, 58] on div "Subzero Repair Professionals ([GEOGRAPHIC_DATA], Google Ads)" at bounding box center [169, 57] width 67 height 7
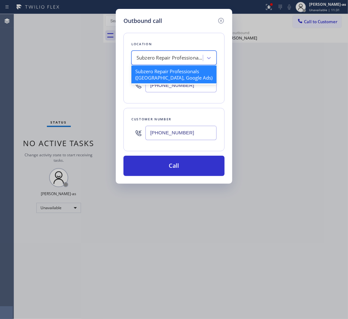
paste input "Sub Zero Appliance Repair Carlsbad"
type input "Sub Zero Appliance Repair Carlsbad"
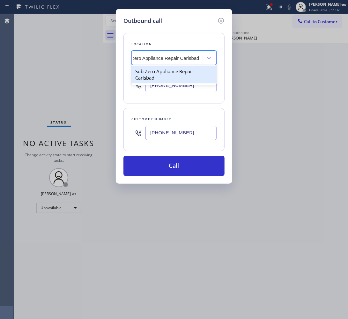
click at [141, 74] on div "Sub Zero Appliance Repair Carlsbad" at bounding box center [173, 75] width 85 height 18
type input "[PHONE_NUMBER]"
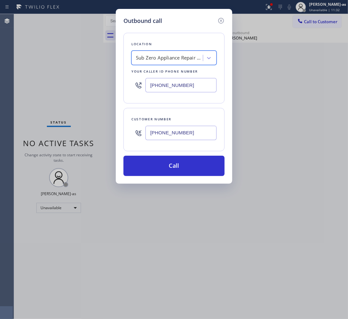
scroll to position [0, 0]
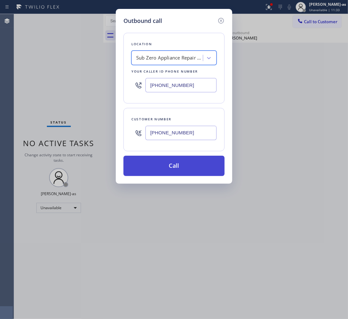
click at [198, 161] on button "Call" at bounding box center [173, 166] width 101 height 20
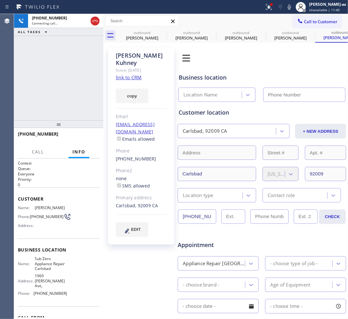
type input "[PHONE_NUMBER]"
click at [72, 96] on div "[PHONE_NUMBER] Live | 00:00 ALL TASKS ALL TASKS ACTIVE TASKS TASKS IN WRAP UP" at bounding box center [58, 67] width 89 height 106
click at [125, 74] on link "link to CRM" at bounding box center [129, 77] width 26 height 6
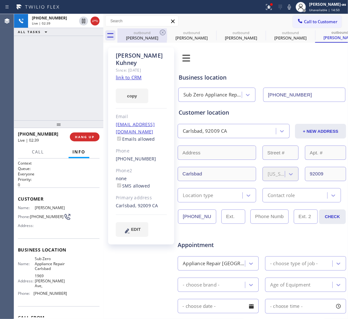
click at [142, 32] on div "outbound" at bounding box center [142, 32] width 48 height 5
type input "[PHONE_NUMBER]"
click at [161, 31] on icon at bounding box center [163, 33] width 6 height 6
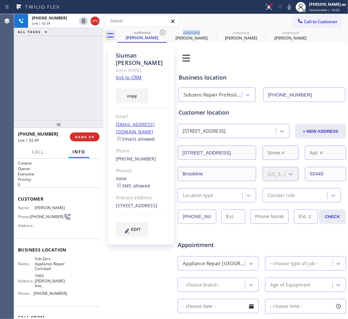
click at [161, 31] on icon at bounding box center [163, 33] width 6 height 6
type input "[PHONE_NUMBER]"
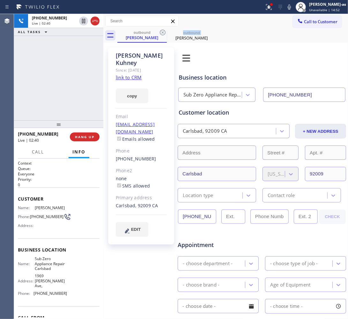
click at [161, 31] on icon at bounding box center [163, 33] width 6 height 6
click at [66, 62] on div "[PHONE_NUMBER] Live | 02:40 ALL TASKS ALL TASKS ACTIVE TASKS TASKS IN WRAP UP" at bounding box center [58, 67] width 89 height 106
click at [59, 101] on div "[PHONE_NUMBER] Live | 02:42 ALL TASKS ALL TASKS ACTIVE TASKS TASKS IN WRAP UP" at bounding box center [58, 67] width 89 height 106
click at [30, 62] on div "[PHONE_NUMBER] Live | 05:03 ALL TASKS ALL TASKS ACTIVE TASKS TASKS IN WRAP UP" at bounding box center [58, 67] width 89 height 106
drag, startPoint x: 54, startPoint y: 63, endPoint x: 51, endPoint y: 61, distance: 3.4
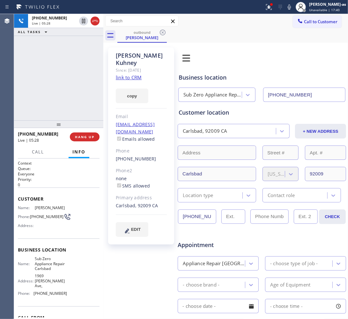
click at [53, 61] on div "[PHONE_NUMBER] Live | 05:28 ALL TASKS ALL TASKS ACTIVE TASKS TASKS IN WRAP UP" at bounding box center [58, 67] width 89 height 106
click at [52, 96] on div "[PHONE_NUMBER] Live | 05:30 ALL TASKS ALL TASKS ACTIVE TASKS TASKS IN WRAP UP" at bounding box center [58, 67] width 89 height 106
click at [52, 94] on div "[PHONE_NUMBER] Live | 05:31 ALL TASKS ALL TASKS ACTIVE TASKS TASKS IN WRAP UP" at bounding box center [58, 67] width 89 height 106
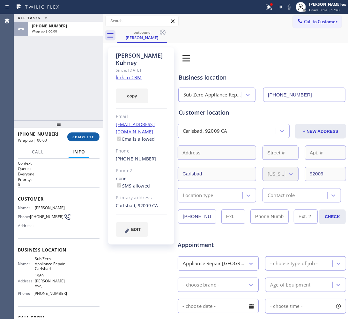
click at [79, 131] on div "[PHONE_NUMBER] Wrap up | 00:00 COMPLETE" at bounding box center [59, 137] width 82 height 17
click at [79, 136] on span "COMPLETE" at bounding box center [83, 137] width 22 height 4
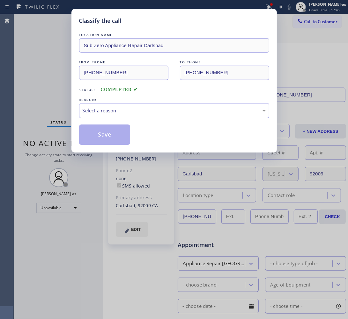
drag, startPoint x: 58, startPoint y: 98, endPoint x: 121, endPoint y: 123, distance: 68.0
click at [59, 99] on div "Classify the call LOCATION NAME Sub Zero Appliance Repair Carlsbad FROM PHONE […" at bounding box center [174, 159] width 348 height 319
click at [127, 115] on div "Select a reason" at bounding box center [174, 110] width 190 height 15
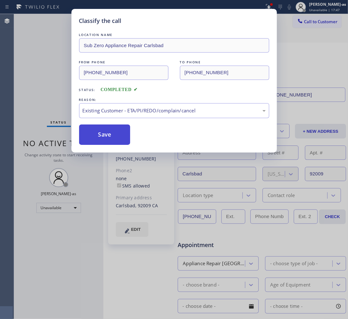
click at [105, 129] on button "Save" at bounding box center [104, 135] width 51 height 20
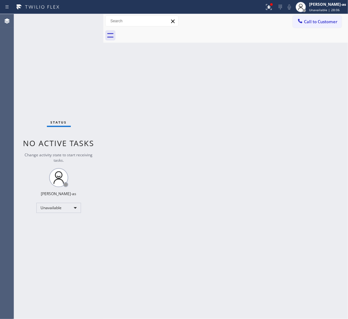
click at [117, 66] on div "Back to Dashboard Change Sender ID Customers Technicians Select a contact Outbo…" at bounding box center [225, 166] width 244 height 305
click at [313, 21] on span "Call to Customer" at bounding box center [320, 22] width 33 height 6
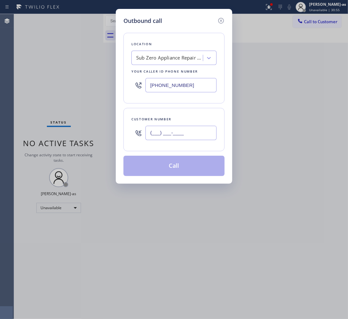
click at [196, 133] on input "(___) ___-____" at bounding box center [180, 133] width 71 height 14
paste input "760) 413-5293"
type input "[PHONE_NUMBER]"
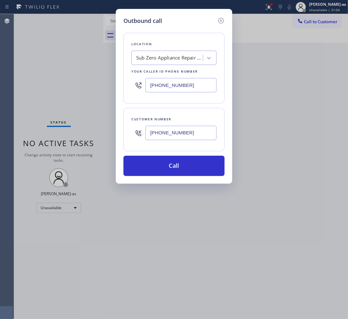
click at [194, 82] on input "[PHONE_NUMBER]" at bounding box center [180, 85] width 71 height 14
paste input "44) 988-0068"
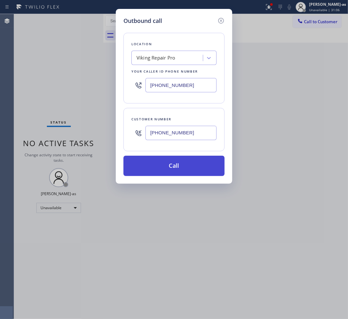
type input "[PHONE_NUMBER]"
click at [200, 165] on button "Call" at bounding box center [173, 166] width 101 height 20
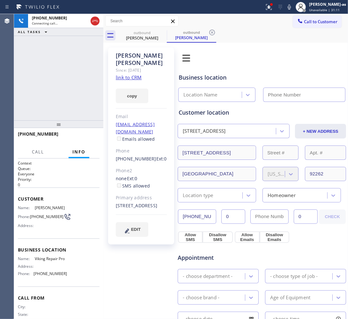
type input "[PHONE_NUMBER]"
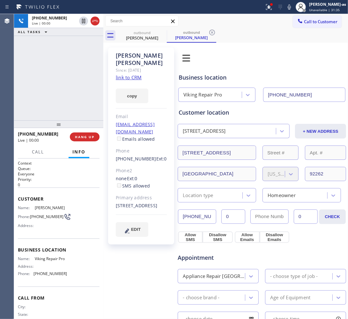
click at [45, 104] on div "[PHONE_NUMBER] Live | 00:00 ALL TASKS ALL TASKS ACTIVE TASKS TASKS IN WRAP UP" at bounding box center [58, 67] width 89 height 106
click at [87, 139] on span "HANG UP" at bounding box center [84, 137] width 19 height 4
click at [80, 96] on div "[PHONE_NUMBER] Live | 00:00 ALL TASKS ALL TASKS ACTIVE TASKS TASKS IN WRAP UP" at bounding box center [58, 67] width 89 height 106
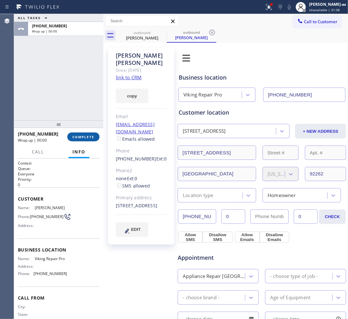
click at [85, 136] on span "COMPLETE" at bounding box center [83, 137] width 22 height 4
click at [76, 97] on div "ALL TASKS ALL TASKS ACTIVE TASKS TASKS IN WRAP UP [PHONE_NUMBER] Wrap up | 00:00" at bounding box center [58, 67] width 89 height 106
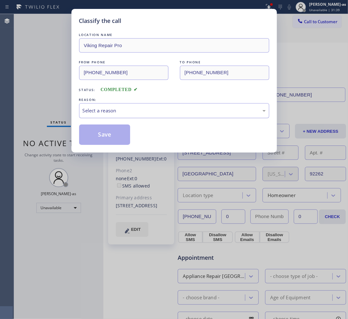
click at [114, 115] on div "Select a reason" at bounding box center [174, 110] width 190 height 15
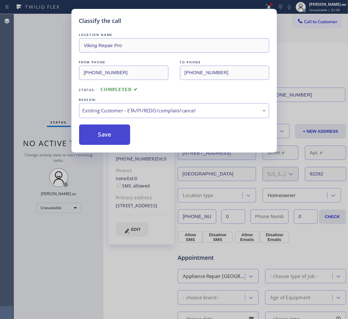
click at [108, 131] on button "Save" at bounding box center [104, 135] width 51 height 20
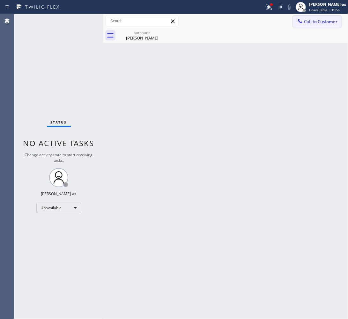
click at [306, 20] on span "Call to Customer" at bounding box center [320, 22] width 33 height 6
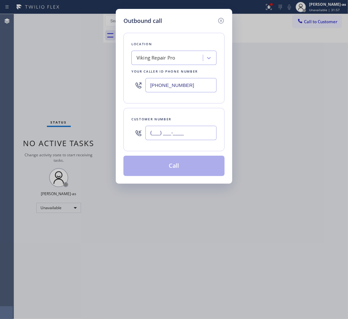
click at [177, 137] on input "(___) ___-____" at bounding box center [180, 133] width 71 height 14
paste input "635) 871"
click at [179, 131] on input "(635) 871-____" at bounding box center [180, 133] width 71 height 14
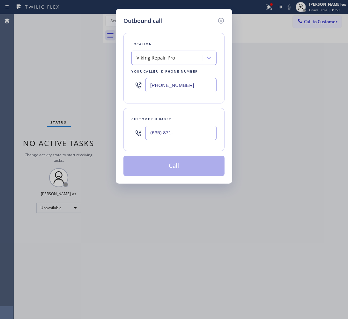
paste input "text"
click at [183, 134] on input "(635) 871-____" at bounding box center [180, 133] width 71 height 14
paste input "760) 413-5293"
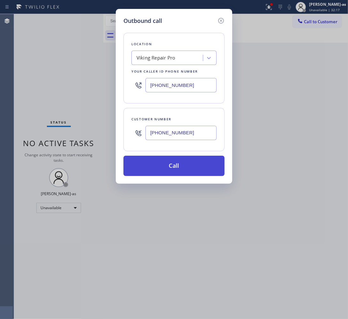
type input "[PHONE_NUMBER]"
click at [189, 168] on button "Call" at bounding box center [173, 166] width 101 height 20
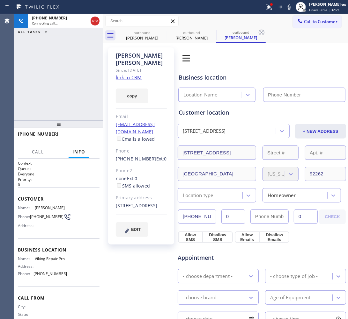
type input "[PHONE_NUMBER]"
click at [131, 74] on link "link to CRM" at bounding box center [129, 77] width 26 height 6
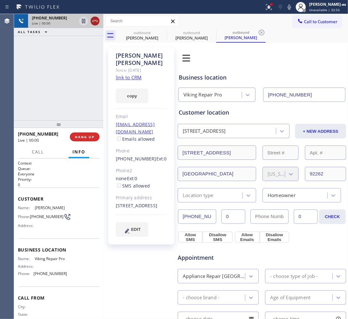
click at [92, 24] on icon at bounding box center [95, 21] width 8 height 8
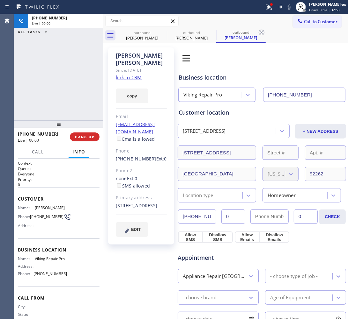
drag, startPoint x: 86, startPoint y: 128, endPoint x: 85, endPoint y: 164, distance: 36.6
click at [86, 128] on div at bounding box center [58, 124] width 89 height 8
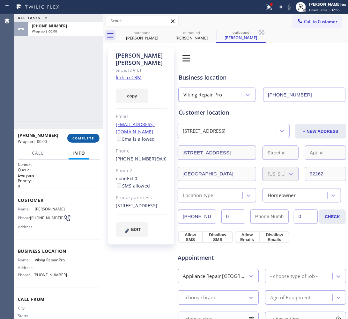
drag, startPoint x: 85, startPoint y: 134, endPoint x: 86, endPoint y: 138, distance: 4.3
click at [85, 135] on div "[PHONE_NUMBER] Wrap up | 00:00 COMPLETE" at bounding box center [59, 138] width 82 height 17
click at [87, 137] on span "COMPLETE" at bounding box center [83, 138] width 22 height 4
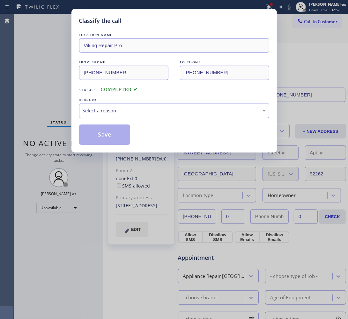
click at [127, 114] on div "Select a reason" at bounding box center [174, 110] width 183 height 7
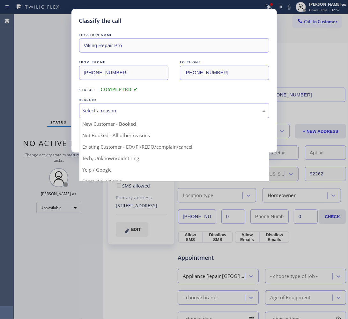
drag, startPoint x: 143, startPoint y: 146, endPoint x: 138, endPoint y: 144, distance: 5.3
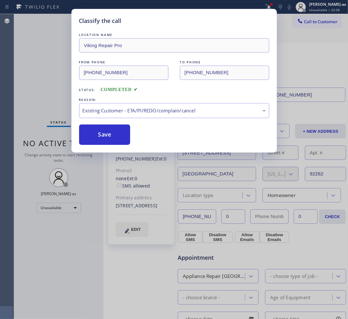
drag, startPoint x: 108, startPoint y: 133, endPoint x: 60, endPoint y: 34, distance: 110.2
click at [106, 129] on button "Save" at bounding box center [104, 135] width 51 height 20
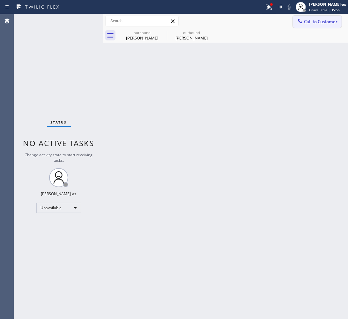
drag, startPoint x: 304, startPoint y: 22, endPoint x: 206, endPoint y: 128, distance: 143.9
click at [304, 23] on span "Call to Customer" at bounding box center [320, 22] width 33 height 6
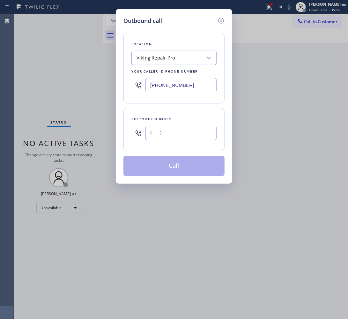
click at [191, 137] on input "(___) ___-____" at bounding box center [180, 133] width 71 height 14
paste input "917) 723-2403"
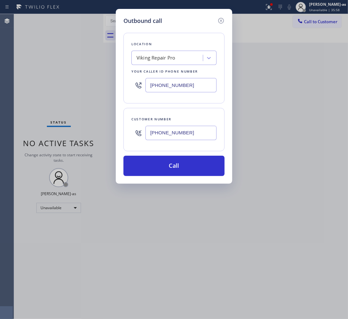
type input "[PHONE_NUMBER]"
click at [183, 87] on input "[PHONE_NUMBER]" at bounding box center [180, 85] width 71 height 14
paste input "315) 687-8976"
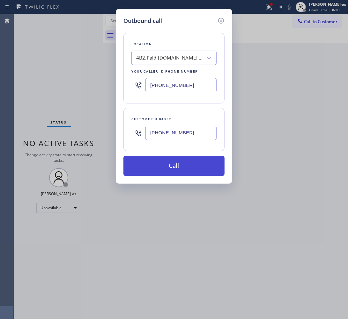
type input "[PHONE_NUMBER]"
click at [176, 171] on button "Call" at bounding box center [173, 166] width 101 height 20
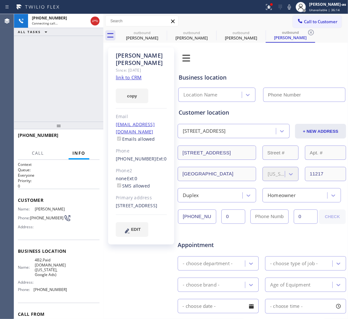
type input "[PHONE_NUMBER]"
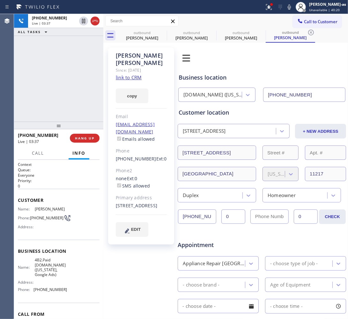
drag, startPoint x: 90, startPoint y: 22, endPoint x: 89, endPoint y: 35, distance: 12.8
click at [90, 24] on div at bounding box center [89, 21] width 23 height 14
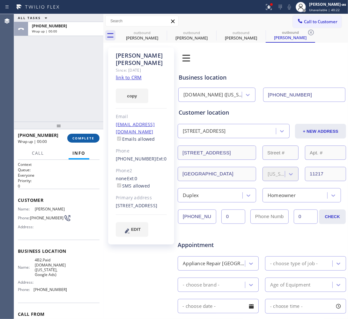
click at [92, 141] on button "COMPLETE" at bounding box center [83, 138] width 32 height 9
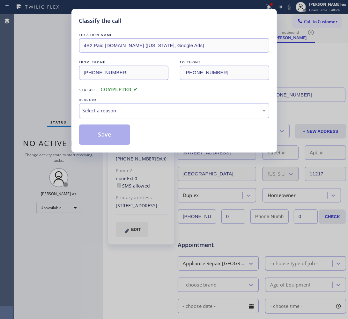
click at [115, 109] on div "Select a reason" at bounding box center [174, 110] width 183 height 7
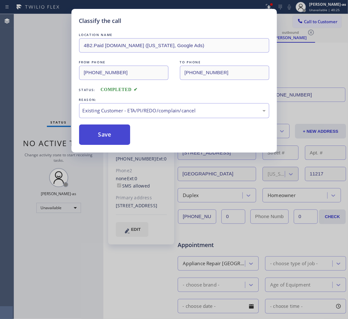
click at [114, 132] on button "Save" at bounding box center [104, 135] width 51 height 20
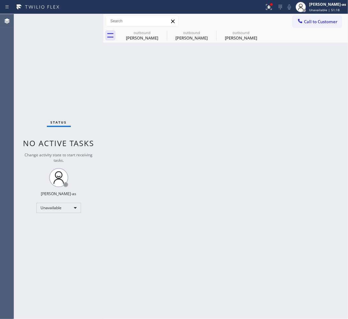
drag, startPoint x: 208, startPoint y: 118, endPoint x: 171, endPoint y: 72, distance: 59.2
click at [209, 116] on div "Back to Dashboard Change Sender ID Customers Technicians Select a contact Outbo…" at bounding box center [225, 166] width 244 height 305
click at [146, 38] on div "[PERSON_NAME]" at bounding box center [142, 38] width 48 height 6
type input "[PHONE_NUMBER]"
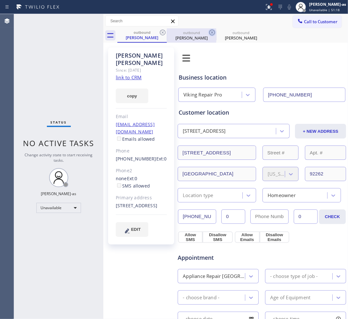
click at [161, 32] on icon at bounding box center [163, 33] width 8 height 8
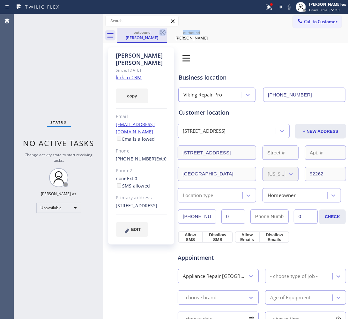
click at [161, 32] on icon at bounding box center [163, 33] width 8 height 8
type input "[PHONE_NUMBER]"
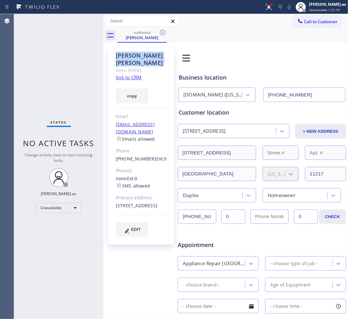
click at [161, 32] on icon at bounding box center [163, 33] width 8 height 8
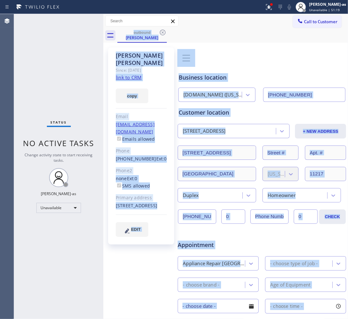
click at [161, 32] on div "outbound [PERSON_NAME]" at bounding box center [232, 35] width 230 height 14
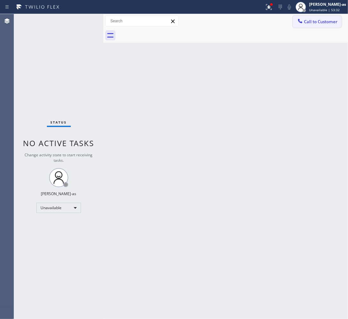
click at [328, 17] on button "Call to Customer" at bounding box center [316, 22] width 49 height 12
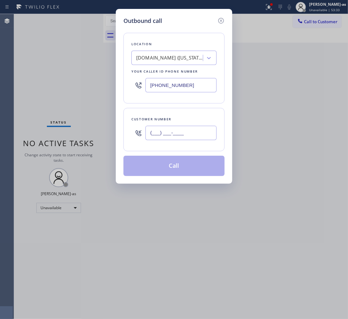
click at [185, 132] on input "(___) ___-____" at bounding box center [180, 133] width 71 height 14
paste input "858) 254-7002"
type input "[PHONE_NUMBER]"
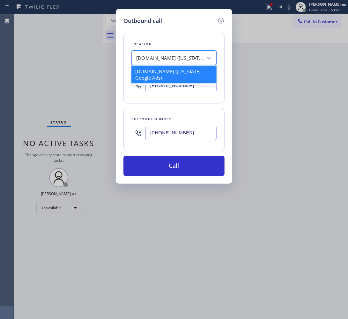
click at [174, 64] on div "[DOMAIN_NAME] ([US_STATE], Google Ads)" at bounding box center [173, 58] width 85 height 14
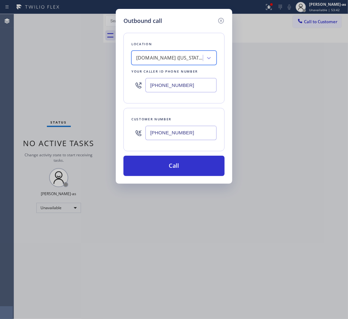
paste input "[PHONE_NUMBER]"
type input "[PHONE_NUMBER]"
click at [191, 85] on input "[PHONE_NUMBER]" at bounding box center [180, 85] width 71 height 14
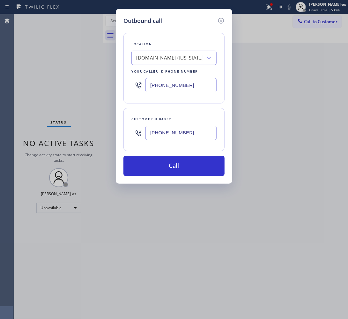
paste input "61) 203-3251"
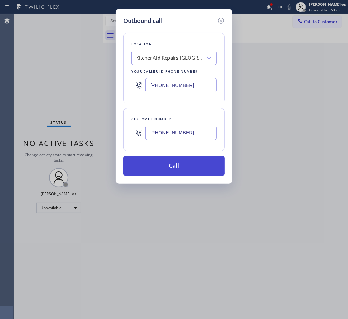
type input "[PHONE_NUMBER]"
click at [193, 166] on button "Call" at bounding box center [173, 166] width 101 height 20
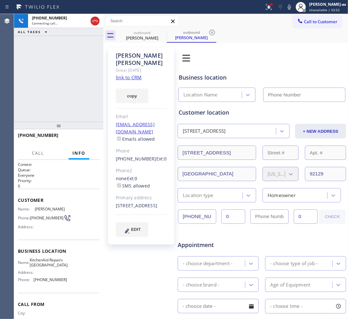
type input "[PHONE_NUMBER]"
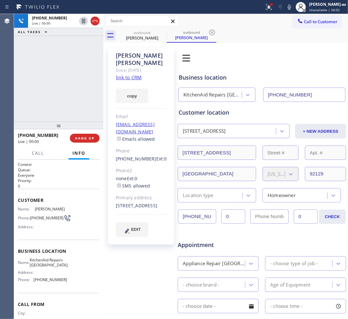
click at [128, 74] on link "link to CRM" at bounding box center [129, 77] width 26 height 6
click at [293, 6] on icon at bounding box center [289, 7] width 8 height 8
click at [291, 6] on rect at bounding box center [289, 6] width 4 height 4
click at [61, 64] on div "[PHONE_NUMBER] Live | 13:28 ALL TASKS ALL TASKS ACTIVE TASKS TASKS IN WRAP UP" at bounding box center [58, 68] width 89 height 108
drag, startPoint x: 93, startPoint y: 20, endPoint x: 95, endPoint y: 76, distance: 55.5
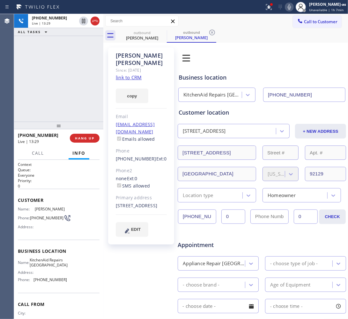
click at [93, 22] on icon at bounding box center [95, 21] width 8 height 8
drag, startPoint x: 94, startPoint y: 75, endPoint x: 91, endPoint y: 99, distance: 24.5
click at [93, 76] on div "[PHONE_NUMBER] Live | 13:30 ALL TASKS ALL TASKS ACTIVE TASKS TASKS IN WRAP UP" at bounding box center [58, 68] width 89 height 108
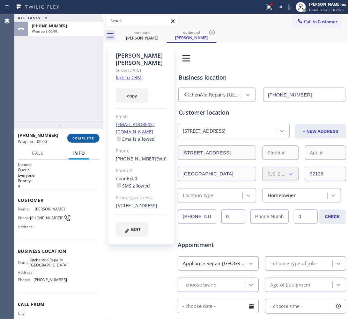
click at [89, 134] on button "COMPLETE" at bounding box center [83, 138] width 32 height 9
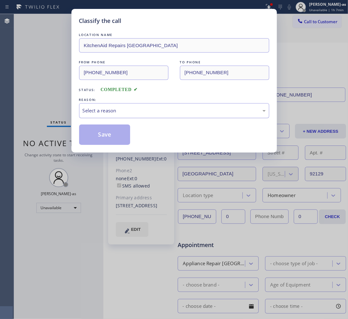
click at [104, 115] on div "Select a reason" at bounding box center [174, 110] width 190 height 15
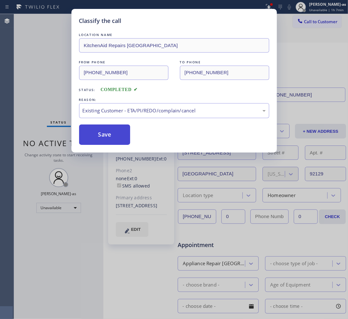
click at [120, 136] on button "Save" at bounding box center [104, 135] width 51 height 20
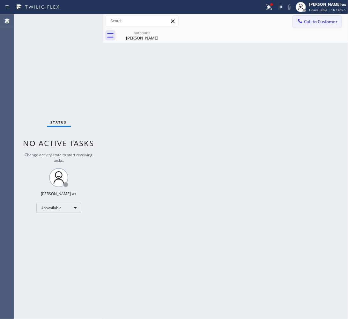
click at [313, 23] on span "Call to Customer" at bounding box center [320, 22] width 33 height 6
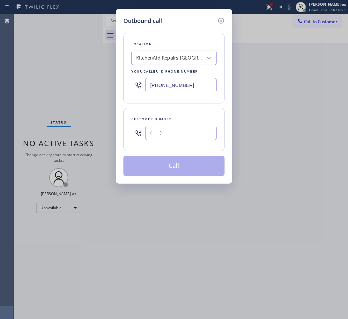
click at [194, 131] on input "(___) ___-____" at bounding box center [180, 133] width 71 height 14
paste input "408) 623-7755"
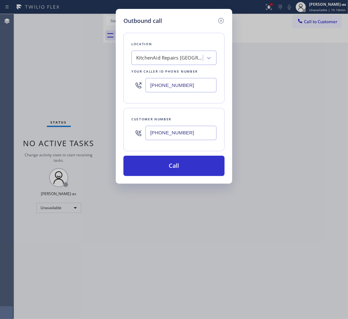
type input "[PHONE_NUMBER]"
click at [182, 89] on input "[PHONE_NUMBER]" at bounding box center [180, 85] width 71 height 14
paste input "408) 549-7996"
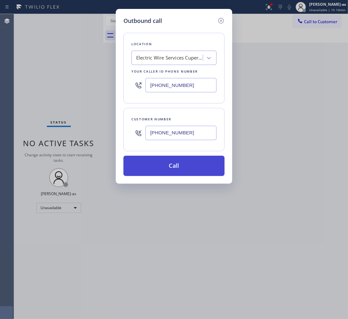
type input "[PHONE_NUMBER]"
click at [178, 162] on button "Call" at bounding box center [173, 166] width 101 height 20
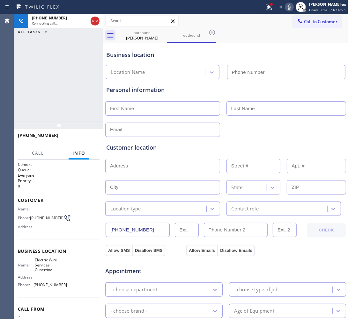
type input "[PHONE_NUMBER]"
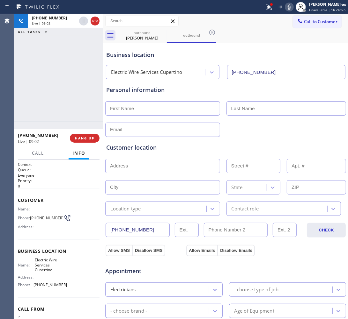
click at [140, 112] on input "text" at bounding box center [162, 108] width 115 height 14
paste input "Gaiping Li"
drag, startPoint x: 128, startPoint y: 109, endPoint x: 157, endPoint y: 112, distance: 29.1
click at [157, 112] on input "Gaiping Li" at bounding box center [162, 108] width 115 height 14
type input "Gaiping"
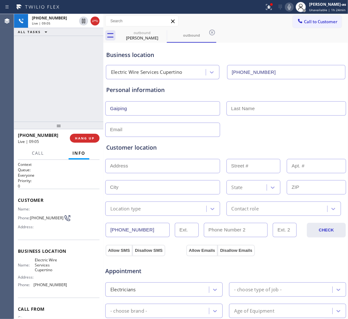
click at [229, 107] on input "text" at bounding box center [286, 108] width 120 height 14
paste input "Li"
type input "Li"
click at [133, 108] on input "Gaiping" at bounding box center [162, 108] width 115 height 14
type input "Gaiping"
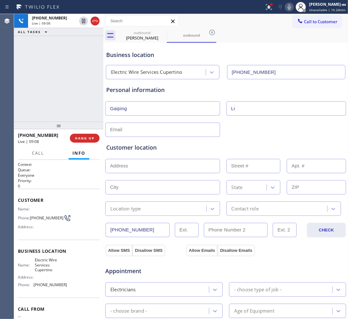
click at [234, 134] on div at bounding box center [226, 129] width 242 height 16
drag, startPoint x: 77, startPoint y: 136, endPoint x: 109, endPoint y: 134, distance: 31.3
click at [81, 136] on span "HANG UP" at bounding box center [84, 138] width 19 height 4
click at [142, 128] on input "text" at bounding box center [162, 130] width 115 height 14
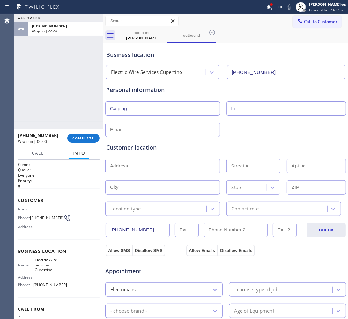
paste input "[EMAIL_ADDRESS][DOMAIN_NAME]"
type input "[EMAIL_ADDRESS][DOMAIN_NAME]"
click at [289, 127] on div "[EMAIL_ADDRESS][DOMAIN_NAME]" at bounding box center [226, 129] width 242 height 16
click at [150, 172] on input "text" at bounding box center [162, 166] width 115 height 14
paste input "[STREET_ADDRESS]"
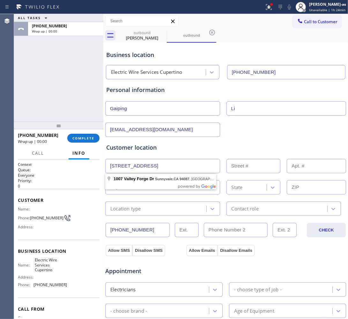
click at [155, 169] on input "[STREET_ADDRESS]" at bounding box center [162, 166] width 115 height 14
type input "[STREET_ADDRESS]"
type input "1007"
type input "Sunnyvale"
type input "94087"
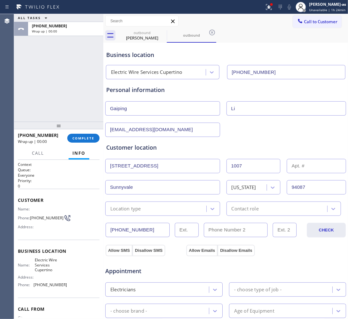
click at [144, 211] on div "Location type" at bounding box center [156, 208] width 99 height 11
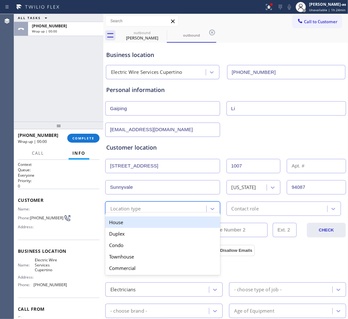
click at [140, 224] on div "House" at bounding box center [162, 222] width 115 height 11
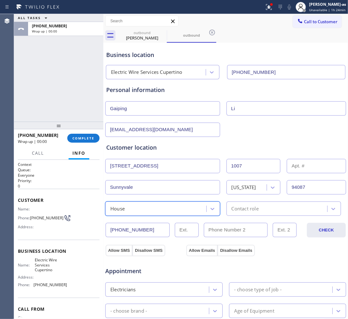
click at [241, 202] on div "option House, selected. 5 results available. Select is focused ,type to refine …" at bounding box center [226, 208] width 242 height 16
click at [256, 214] on div "Contact role" at bounding box center [283, 209] width 115 height 14
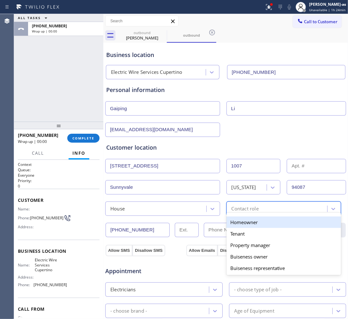
click at [254, 227] on div "Homeowner" at bounding box center [283, 222] width 115 height 11
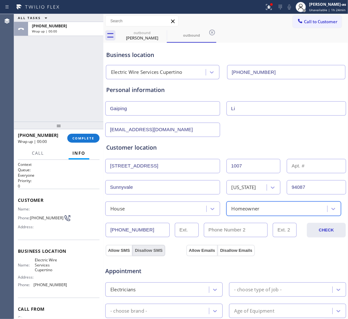
scroll to position [40, 0]
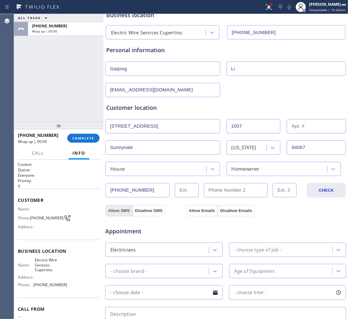
click at [116, 211] on button "Allow SMS" at bounding box center [118, 210] width 27 height 11
drag, startPoint x: 200, startPoint y: 211, endPoint x: 196, endPoint y: 211, distance: 3.8
click at [199, 211] on button "Allow Emails" at bounding box center [201, 210] width 31 height 11
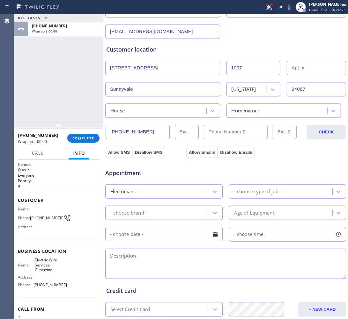
scroll to position [119, 0]
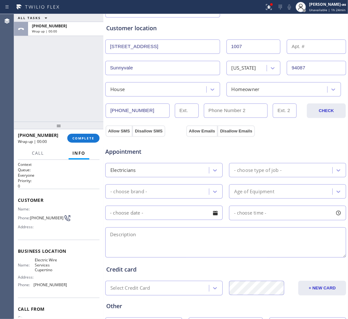
click at [254, 171] on div "- choose type of job -" at bounding box center [257, 170] width 47 height 7
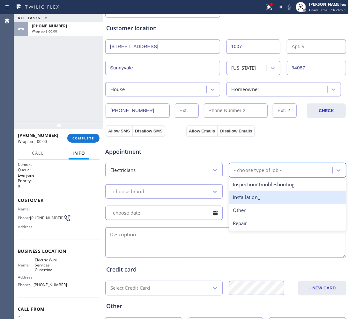
click at [238, 203] on div "Installation_" at bounding box center [287, 197] width 117 height 13
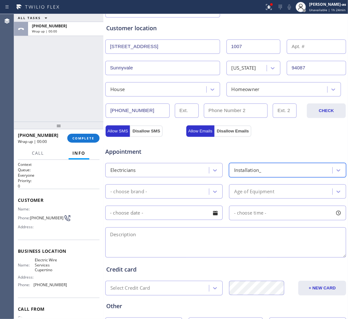
drag, startPoint x: 167, startPoint y: 192, endPoint x: 163, endPoint y: 191, distance: 3.2
click at [166, 191] on div "- choose brand -" at bounding box center [158, 191] width 102 height 11
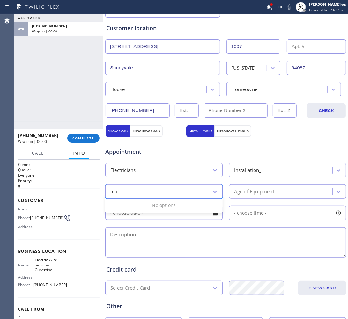
type input "m"
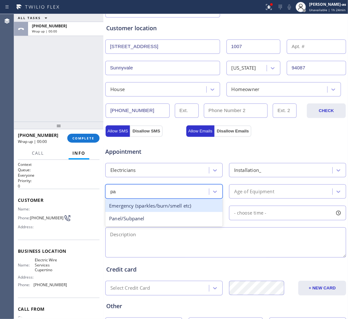
type input "pan"
click at [141, 206] on div "Panel/Subpanel" at bounding box center [163, 205] width 117 height 13
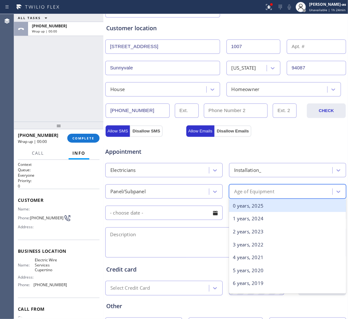
click at [236, 189] on div "Age of Equipment" at bounding box center [254, 191] width 40 height 7
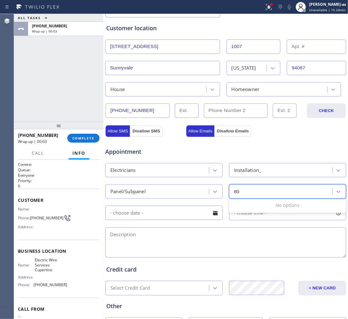
type input "8"
type input "6"
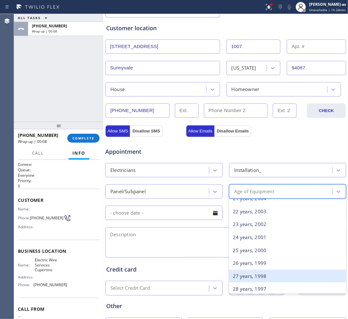
scroll to position [307, 0]
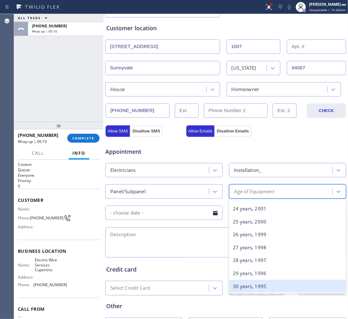
click at [269, 290] on div "30 years, 1995" at bounding box center [287, 286] width 117 height 13
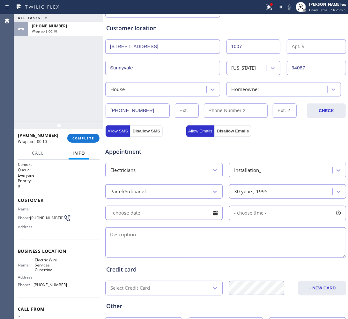
click at [166, 214] on input "text" at bounding box center [163, 213] width 117 height 14
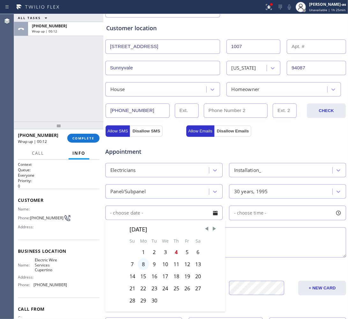
click at [139, 267] on div "8" at bounding box center [143, 264] width 11 height 12
type input "[DATE]"
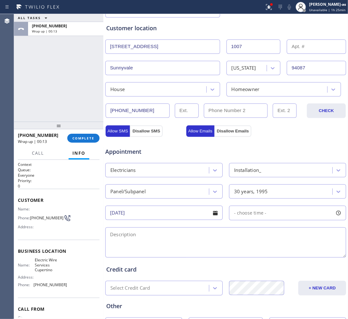
click at [250, 220] on div "- choose time -" at bounding box center [287, 213] width 117 height 15
drag, startPoint x: 229, startPoint y: 253, endPoint x: 263, endPoint y: 250, distance: 34.5
click at [263, 250] on div at bounding box center [266, 251] width 8 height 13
drag, startPoint x: 233, startPoint y: 253, endPoint x: 240, endPoint y: 255, distance: 7.5
click at [240, 255] on div at bounding box center [243, 251] width 8 height 13
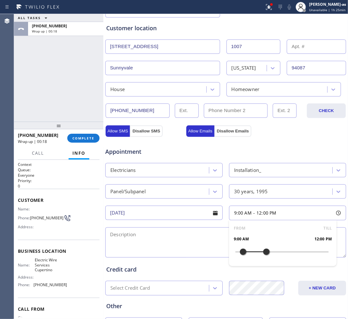
click at [158, 243] on textarea at bounding box center [225, 242] width 241 height 30
click at [186, 243] on textarea "9-12 | no scf |" at bounding box center [225, 242] width 241 height 30
paste textarea "wants to know estimate to replace electrical main panel box - the panel is outd…"
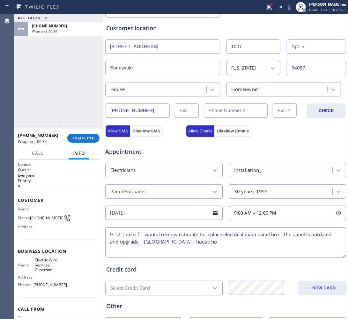
click at [121, 245] on textarea "9-12 | no scf | wants to know estimate to replace electrical main panel box - t…" at bounding box center [225, 242] width 241 height 30
drag, startPoint x: 197, startPoint y: 243, endPoint x: 243, endPoint y: 242, distance: 46.2
click at [243, 242] on textarea "9-12 | no scf | wants to know estimate to replace electrical main panel box - t…" at bounding box center [225, 242] width 241 height 30
paste textarea "[STREET_ADDRESS]"
drag, startPoint x: 241, startPoint y: 242, endPoint x: 245, endPoint y: 242, distance: 4.9
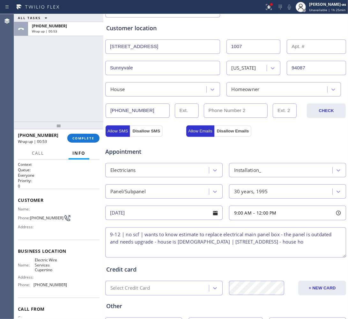
click at [241, 242] on textarea "9-12 | no scf | wants to know estimate to replace electrical main panel box - t…" at bounding box center [225, 242] width 241 height 30
click at [243, 243] on textarea "9-12 | no scf | wants to know estimate to replace electrical main panel box - t…" at bounding box center [225, 242] width 241 height 30
click at [327, 243] on textarea "9-12 | no scf | wants to know estimate to replace electrical main panel box - t…" at bounding box center [225, 242] width 241 height 30
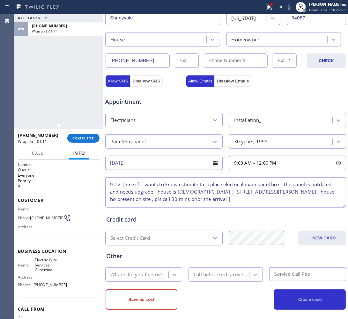
scroll to position [176, 0]
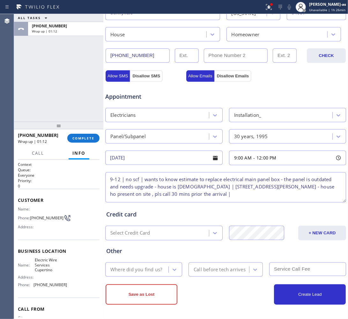
type textarea "9-12 | no scf | wants to know estimate to replace electrical main panel box - t…"
click at [131, 273] on div "Where did you find us?" at bounding box center [137, 269] width 61 height 11
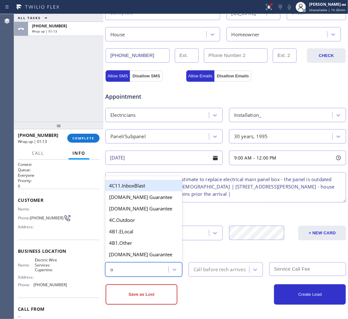
type input "ou"
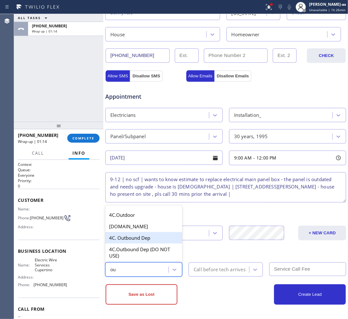
click at [126, 237] on div "4C. Outbound Dep" at bounding box center [143, 237] width 77 height 11
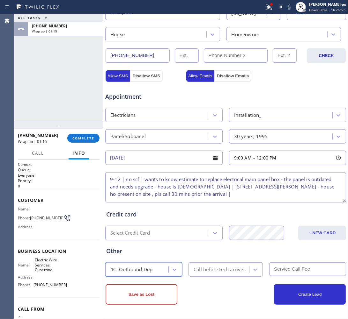
click at [236, 273] on div "Call before tech arrives" at bounding box center [219, 269] width 52 height 7
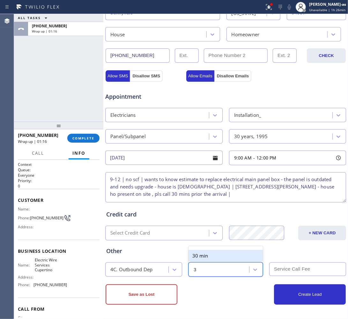
type input "30"
click at [217, 257] on div "30 min" at bounding box center [225, 255] width 74 height 11
click at [289, 271] on input "text" at bounding box center [307, 270] width 77 height 14
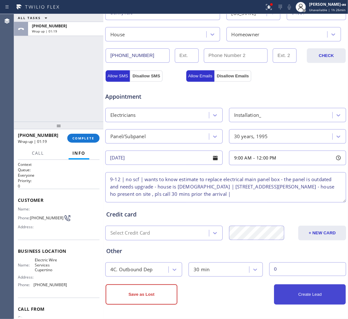
type input "0"
click at [296, 298] on button "Create Lead" at bounding box center [310, 295] width 72 height 20
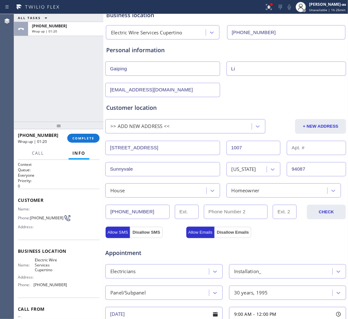
scroll to position [0, 0]
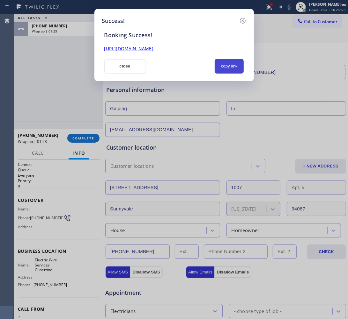
click at [224, 62] on button "copy link" at bounding box center [228, 66] width 29 height 15
click at [127, 64] on button "close" at bounding box center [124, 66] width 41 height 15
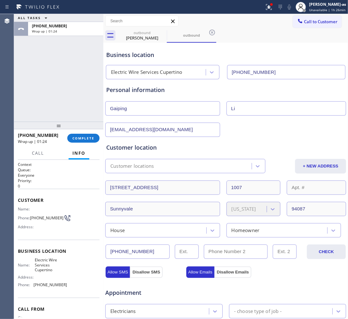
click at [83, 129] on div at bounding box center [58, 126] width 89 height 8
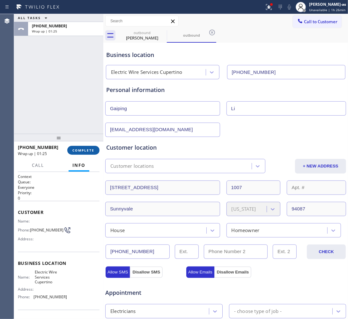
click at [83, 151] on span "COMPLETE" at bounding box center [83, 150] width 22 height 4
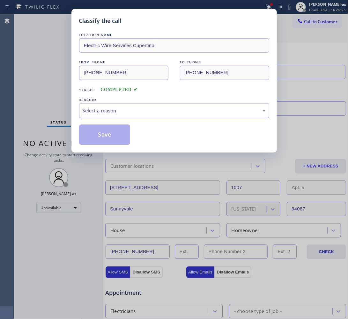
click at [118, 109] on div "Select a reason" at bounding box center [174, 110] width 183 height 7
click at [107, 136] on button "Save" at bounding box center [104, 135] width 51 height 20
type input "[PHONE_NUMBER]"
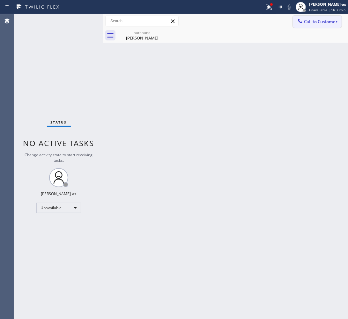
click at [316, 17] on button "Call to Customer" at bounding box center [316, 22] width 49 height 12
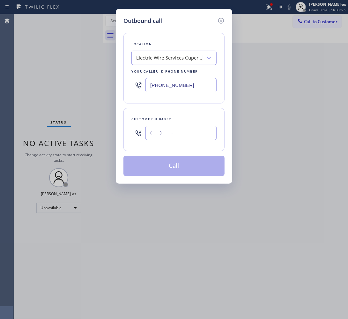
click at [194, 136] on input "(___) ___-____" at bounding box center [180, 133] width 71 height 14
paste input "714) 425-2239"
type input "[PHONE_NUMBER]"
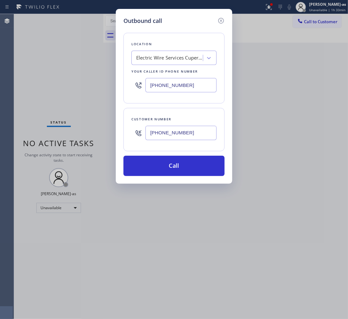
click at [159, 61] on div "Electric Wire Services Cupertino" at bounding box center [169, 57] width 67 height 7
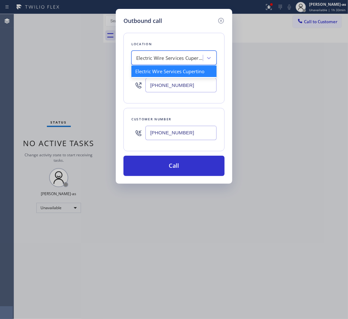
paste input "Santa [PERSON_NAME] Air Conditioning and Heating"
type input "Santa [PERSON_NAME] Air Conditioning and Heating"
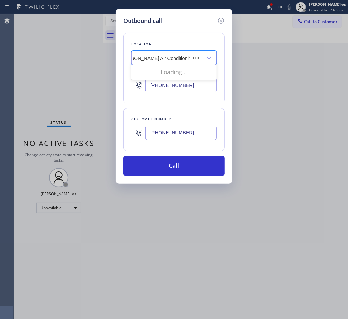
scroll to position [0, 22]
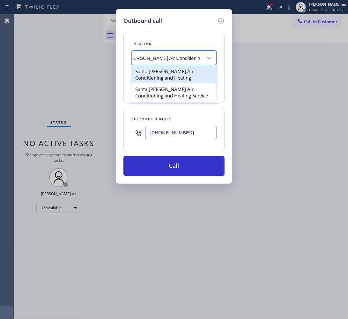
click at [160, 72] on div "Santa [PERSON_NAME] Air Conditioning and Heating" at bounding box center [173, 75] width 85 height 18
type input "[PHONE_NUMBER]"
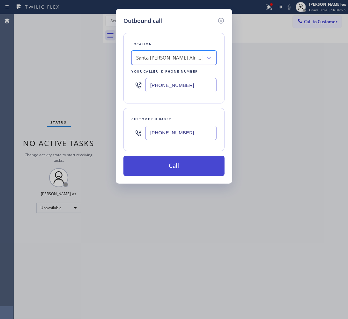
click at [165, 166] on button "Call" at bounding box center [173, 166] width 101 height 20
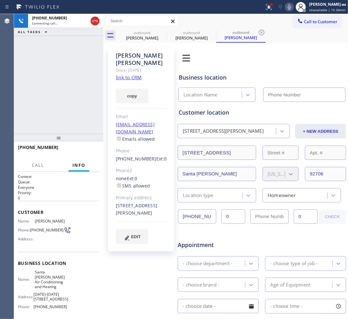
type input "[PHONE_NUMBER]"
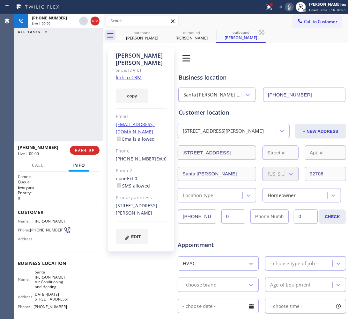
drag, startPoint x: 45, startPoint y: 65, endPoint x: 90, endPoint y: 32, distance: 55.6
click at [53, 61] on div "[PHONE_NUMBER] Live | 00:00 ALL TASKS ALL TASKS ACTIVE TASKS TASKS IN WRAP UP" at bounding box center [58, 74] width 89 height 120
click at [97, 20] on icon at bounding box center [95, 21] width 8 height 8
drag, startPoint x: 85, startPoint y: 92, endPoint x: 85, endPoint y: 97, distance: 5.4
click at [85, 97] on div "[PHONE_NUMBER] Live | 00:00 ALL TASKS ALL TASKS ACTIVE TASKS TASKS IN WRAP UP" at bounding box center [58, 74] width 89 height 120
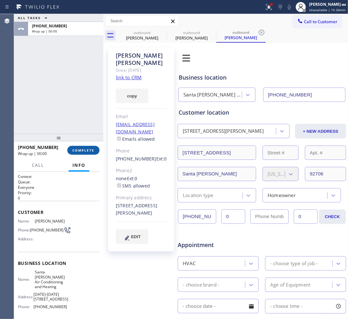
click at [89, 146] on button "COMPLETE" at bounding box center [83, 150] width 32 height 9
click at [74, 109] on div "ALL TASKS ALL TASKS ACTIVE TASKS TASKS IN WRAP UP [PHONE_NUMBER] Wrap up | 00:00" at bounding box center [58, 74] width 89 height 120
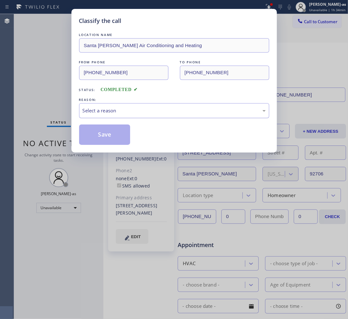
click at [122, 112] on div "Select a reason" at bounding box center [174, 110] width 183 height 7
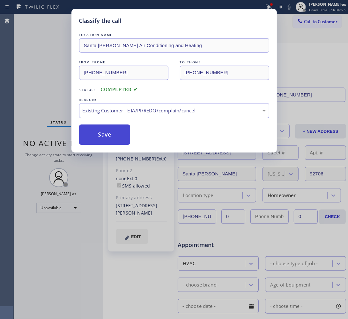
drag, startPoint x: 104, startPoint y: 133, endPoint x: 114, endPoint y: 132, distance: 10.6
click at [105, 133] on button "Save" at bounding box center [104, 135] width 51 height 20
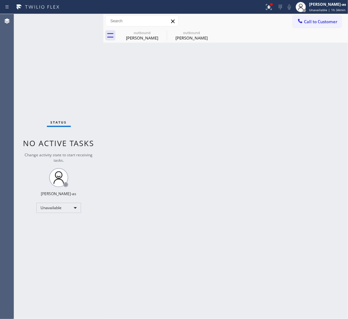
click at [319, 19] on span "Call to Customer" at bounding box center [320, 22] width 33 height 6
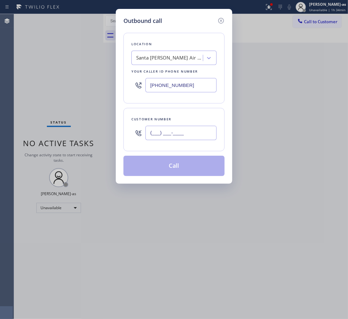
click at [185, 137] on input "(___) ___-____" at bounding box center [180, 133] width 71 height 14
paste input "714) 425-2239"
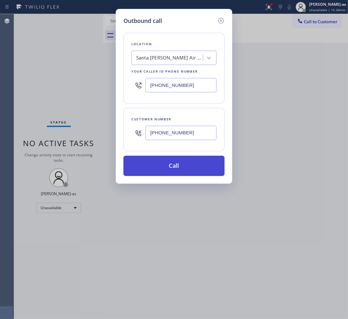
type input "[PHONE_NUMBER]"
click at [184, 173] on button "Call" at bounding box center [173, 166] width 101 height 20
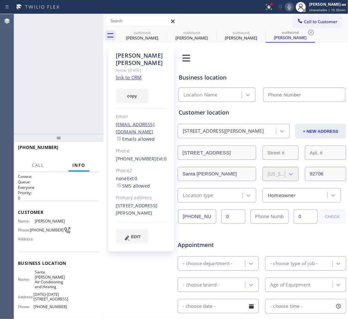
type input "[PHONE_NUMBER]"
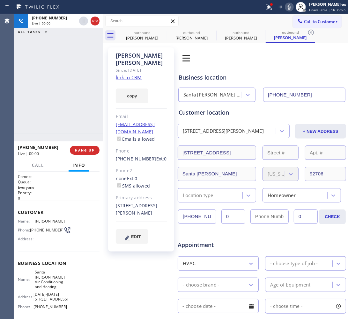
click at [61, 57] on div "[PHONE_NUMBER] Live | 00:00 ALL TASKS ALL TASKS ACTIVE TASKS TASKS IN WRAP UP" at bounding box center [58, 74] width 89 height 120
click at [92, 21] on icon at bounding box center [95, 21] width 8 height 8
click at [99, 82] on div "[PHONE_NUMBER] Live | 00:00 ALL TASKS ALL TASKS ACTIVE TASKS TASKS IN WRAP UP" at bounding box center [58, 74] width 89 height 120
click at [89, 148] on button "HANG UP" at bounding box center [85, 150] width 30 height 9
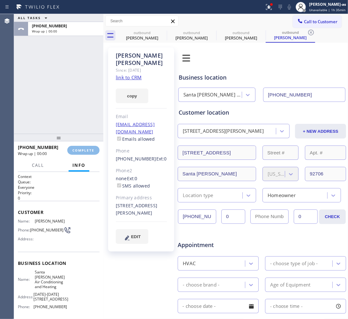
click at [80, 134] on div at bounding box center [58, 138] width 89 height 8
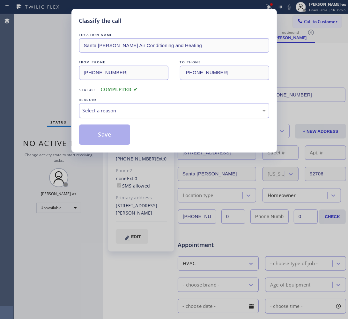
click at [128, 115] on div "Select a reason" at bounding box center [174, 110] width 190 height 15
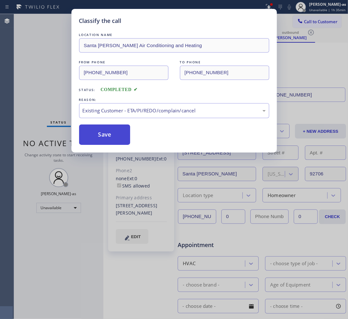
click at [126, 144] on button "Save" at bounding box center [104, 135] width 51 height 20
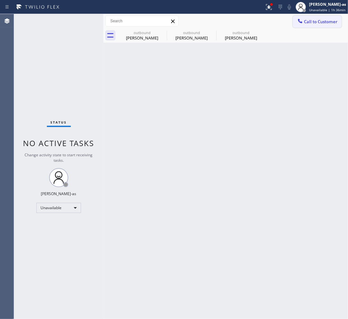
click at [313, 17] on button "Call to Customer" at bounding box center [316, 22] width 49 height 12
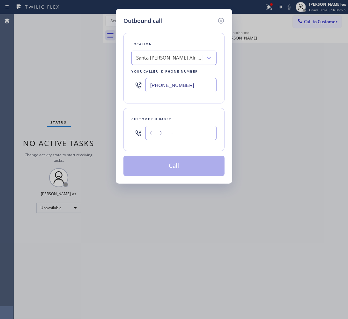
click at [174, 139] on input "(___) ___-____" at bounding box center [180, 133] width 71 height 14
paste input "815) 474-0252"
type input "[PHONE_NUMBER]"
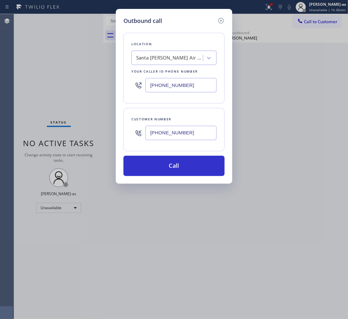
click at [200, 90] on input "[PHONE_NUMBER]" at bounding box center [180, 85] width 71 height 14
click at [200, 91] on input "[PHONE_NUMBER]" at bounding box center [180, 85] width 71 height 14
paste input "844) 899-7462"
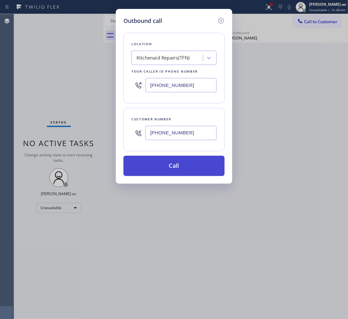
type input "[PHONE_NUMBER]"
click at [188, 167] on button "Call" at bounding box center [173, 166] width 101 height 20
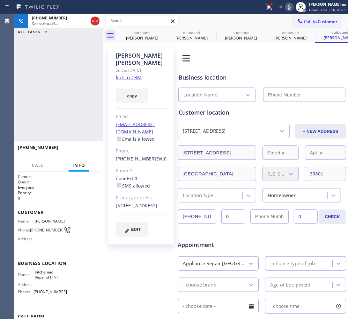
type input "[PHONE_NUMBER]"
drag, startPoint x: 41, startPoint y: 64, endPoint x: 120, endPoint y: 45, distance: 81.4
click at [47, 64] on div "[PHONE_NUMBER] Live | 00:00 ALL TASKS ALL TASKS ACTIVE TASKS TASKS IN WRAP UP" at bounding box center [58, 74] width 89 height 120
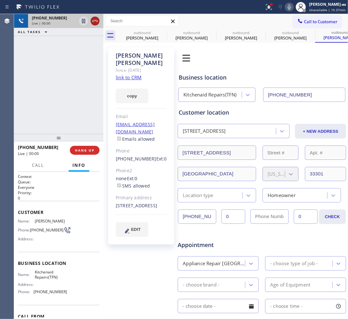
click at [93, 21] on icon at bounding box center [95, 21] width 8 height 8
drag, startPoint x: 78, startPoint y: 110, endPoint x: 83, endPoint y: 120, distance: 11.4
click at [83, 120] on div "[PHONE_NUMBER] Live | 00:00 ALL TASKS ALL TASKS ACTIVE TASKS TASKS IN WRAP UP" at bounding box center [58, 74] width 89 height 120
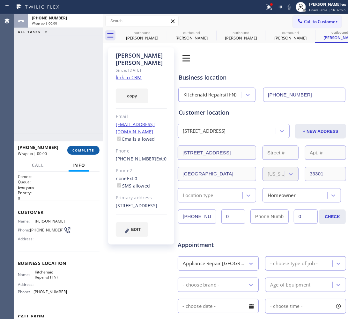
click at [90, 153] on button "COMPLETE" at bounding box center [83, 150] width 32 height 9
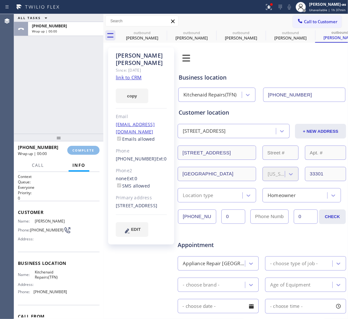
click at [82, 128] on div "ALL TASKS ALL TASKS ACTIVE TASKS TASKS IN WRAP UP [PHONE_NUMBER] Wrap up | 00:00" at bounding box center [58, 74] width 89 height 120
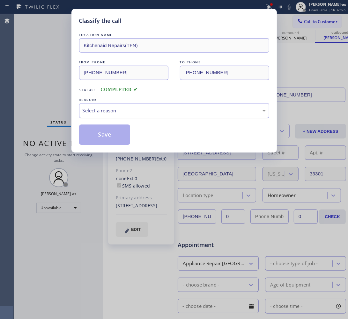
click at [118, 113] on div "Select a reason" at bounding box center [174, 110] width 183 height 7
drag, startPoint x: 105, startPoint y: 136, endPoint x: 276, endPoint y: 58, distance: 187.6
click at [106, 136] on button "Save" at bounding box center [104, 135] width 51 height 20
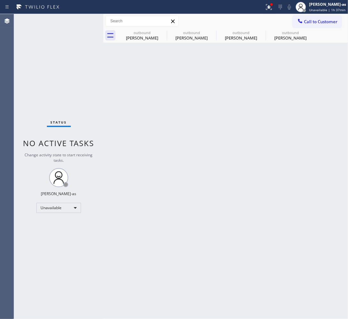
drag, startPoint x: 316, startPoint y: 21, endPoint x: 230, endPoint y: 108, distance: 122.8
click at [316, 20] on span "Call to Customer" at bounding box center [320, 22] width 33 height 6
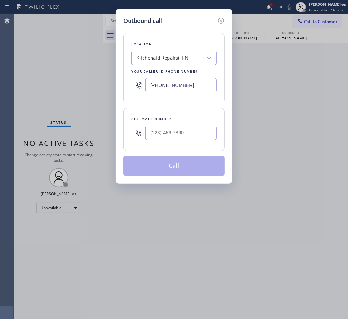
click at [181, 141] on div at bounding box center [180, 133] width 71 height 21
click at [185, 132] on input "(___) ___-____" at bounding box center [180, 133] width 71 height 14
paste input "815) 474-0252"
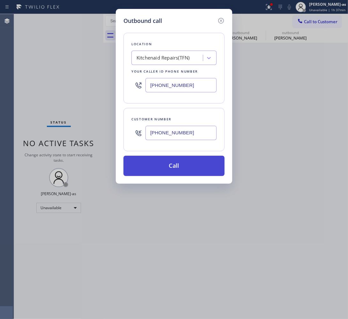
type input "[PHONE_NUMBER]"
click at [174, 167] on button "Call" at bounding box center [173, 166] width 101 height 20
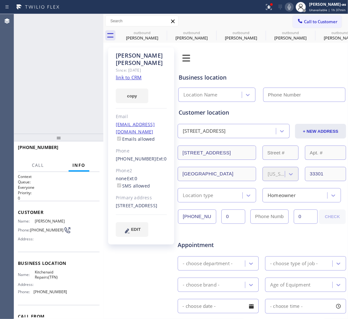
type input "[PHONE_NUMBER]"
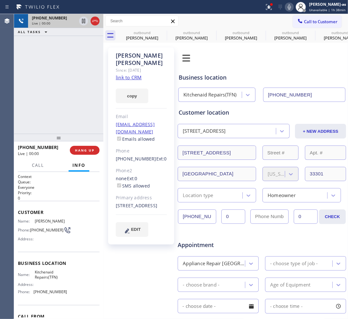
click at [49, 26] on div "[PHONE_NUMBER] Live | 00:00 ALL TASKS ALL TASKS ACTIVE TASKS TASKS IN WRAP UP" at bounding box center [58, 25] width 89 height 22
click at [95, 19] on icon at bounding box center [95, 21] width 8 height 8
click at [144, 42] on div "outbound [PERSON_NAME]" at bounding box center [142, 35] width 48 height 14
type input "[PHONE_NUMBER]"
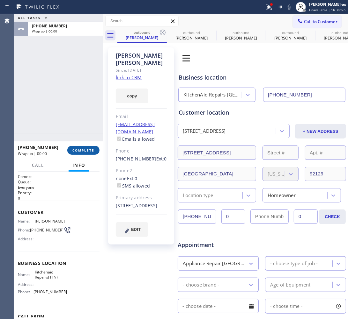
click at [87, 151] on span "COMPLETE" at bounding box center [83, 150] width 22 height 4
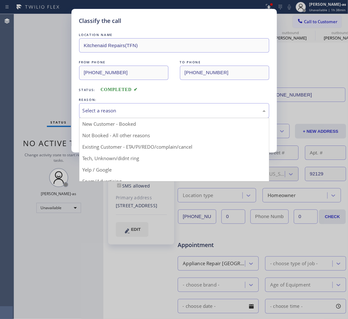
click at [124, 115] on div "Select a reason" at bounding box center [174, 110] width 190 height 15
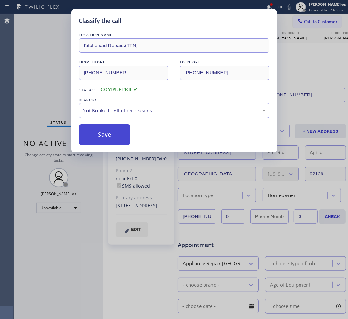
click at [103, 138] on button "Save" at bounding box center [104, 135] width 51 height 20
type input "[PHONE_NUMBER]"
click at [41, 46] on div "Classify the call LOCATION NAME Kitchenaid Repairs(TFN) FROM PHONE [PHONE_NUMBE…" at bounding box center [174, 159] width 348 height 319
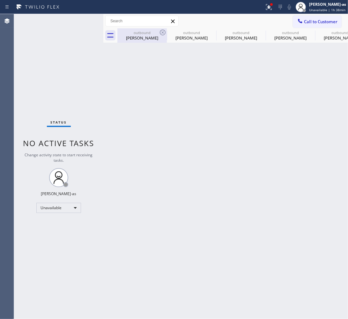
click at [150, 37] on div "[PERSON_NAME]" at bounding box center [142, 38] width 48 height 6
type input "[PHONE_NUMBER]"
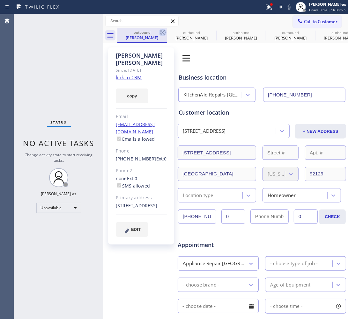
click at [163, 31] on icon at bounding box center [163, 33] width 6 height 6
click at [0, 0] on icon at bounding box center [0, 0] width 0 height 0
click at [163, 31] on icon at bounding box center [163, 33] width 6 height 6
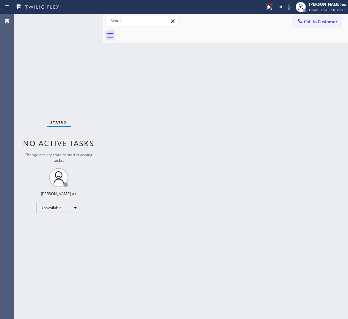
click at [31, 78] on div "Status No active tasks Change activity state to start receiving tasks. [PERSON_…" at bounding box center [58, 166] width 89 height 305
click at [315, 23] on span "Call to Customer" at bounding box center [320, 22] width 33 height 6
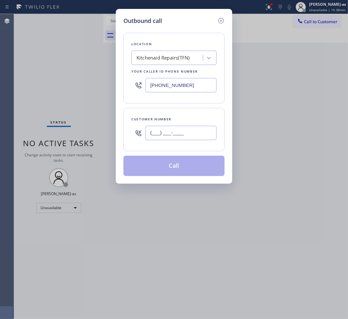
click at [166, 134] on input "(___) ___-____" at bounding box center [180, 133] width 71 height 14
paste input "949) 599-4700"
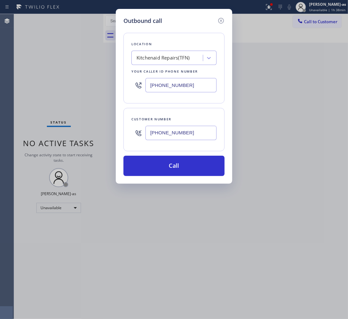
type input "[PHONE_NUMBER]"
click at [193, 85] on input "[PHONE_NUMBER]" at bounding box center [180, 85] width 71 height 14
paste input "949) 202-5983"
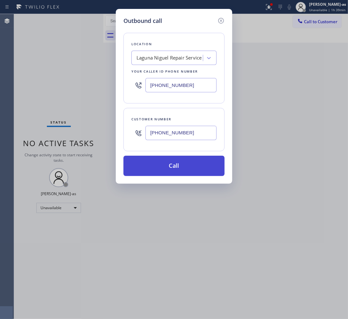
type input "[PHONE_NUMBER]"
click at [193, 165] on button "Call" at bounding box center [173, 166] width 101 height 20
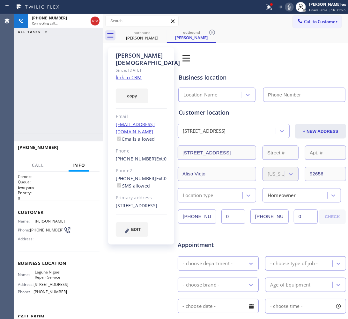
type input "[PHONE_NUMBER]"
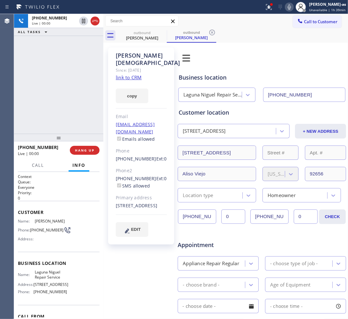
drag, startPoint x: 32, startPoint y: 44, endPoint x: 54, endPoint y: 43, distance: 21.7
click at [39, 47] on div "[PHONE_NUMBER] Live | 00:00 ALL TASKS ALL TASKS ACTIVE TASKS TASKS IN WRAP UP" at bounding box center [58, 74] width 89 height 120
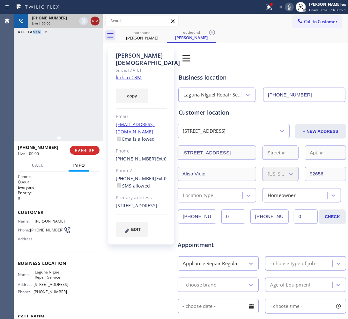
click at [97, 20] on icon at bounding box center [95, 21] width 8 height 8
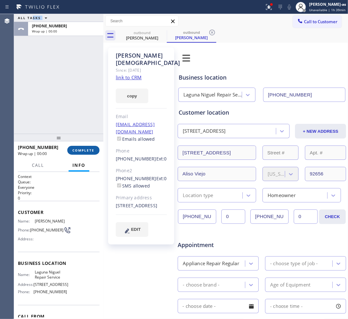
click at [87, 154] on button "COMPLETE" at bounding box center [83, 150] width 32 height 9
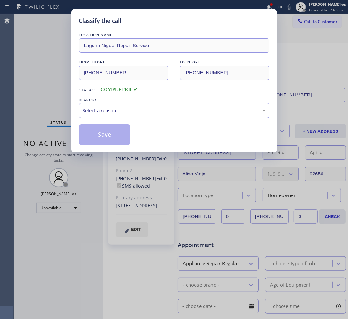
click at [142, 107] on div "Select a reason" at bounding box center [174, 110] width 183 height 7
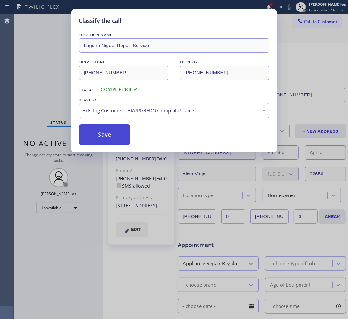
drag, startPoint x: 119, startPoint y: 137, endPoint x: 127, endPoint y: 133, distance: 8.6
click at [120, 136] on button "Save" at bounding box center [104, 135] width 51 height 20
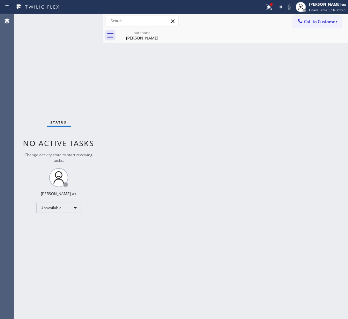
click at [319, 24] on span "Call to Customer" at bounding box center [320, 22] width 33 height 6
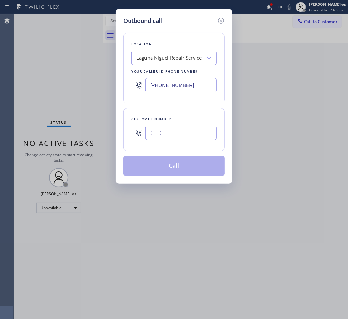
click at [182, 128] on input "(___) ___-____" at bounding box center [180, 133] width 71 height 14
paste input "949) 599-4700"
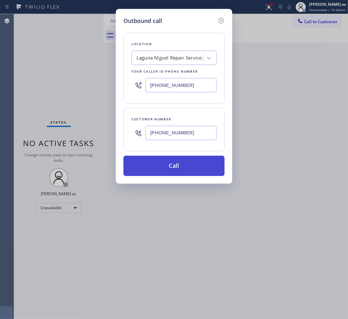
type input "[PHONE_NUMBER]"
click at [184, 165] on button "Call" at bounding box center [173, 166] width 101 height 20
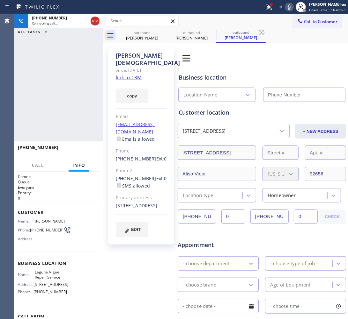
type input "[PHONE_NUMBER]"
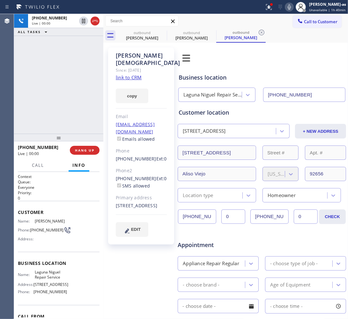
drag, startPoint x: 97, startPoint y: 24, endPoint x: 76, endPoint y: 85, distance: 64.9
click at [96, 24] on icon at bounding box center [95, 21] width 8 height 8
drag, startPoint x: 76, startPoint y: 85, endPoint x: 89, endPoint y: 163, distance: 79.2
click at [76, 88] on div "[PHONE_NUMBER] Live | 00:00 ALL TASKS ALL TASKS ACTIVE TASKS TASKS IN WRAP UP" at bounding box center [58, 74] width 89 height 120
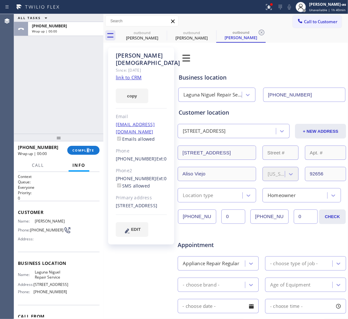
click at [88, 157] on div "[PHONE_NUMBER] Wrap up | 00:00 COMPLETE" at bounding box center [59, 150] width 82 height 17
click at [87, 151] on span "COMPLETE" at bounding box center [83, 150] width 22 height 4
click at [72, 77] on div "ALL TASKS ALL TASKS ACTIVE TASKS TASKS IN WRAP UP [PHONE_NUMBER] Wrap up | 00:00" at bounding box center [58, 74] width 89 height 120
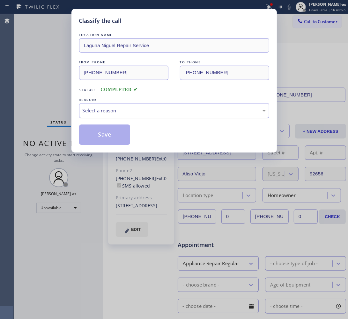
click at [122, 109] on div "Select a reason" at bounding box center [174, 110] width 183 height 7
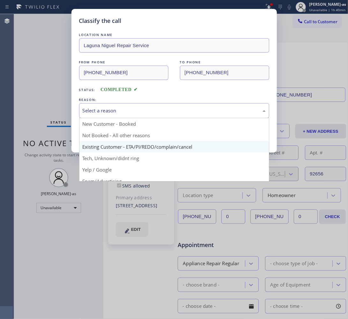
drag, startPoint x: 172, startPoint y: 147, endPoint x: 148, endPoint y: 139, distance: 24.7
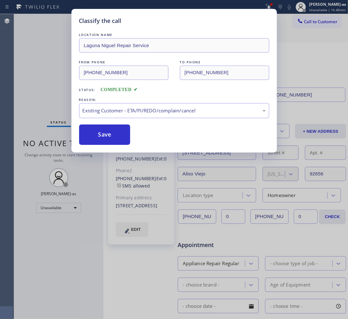
drag, startPoint x: 110, startPoint y: 131, endPoint x: 223, endPoint y: 56, distance: 135.6
click at [113, 129] on button "Save" at bounding box center [104, 135] width 51 height 20
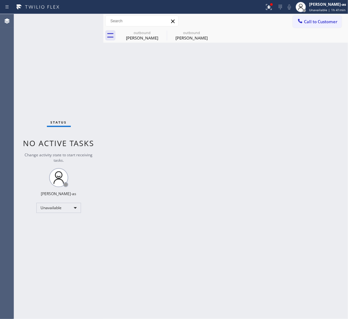
click at [310, 14] on div "Call to Customer Outbound call Location [GEOGRAPHIC_DATA] Repair Service Your c…" at bounding box center [225, 21] width 244 height 14
click at [315, 19] on span "Call to Customer" at bounding box center [320, 22] width 33 height 6
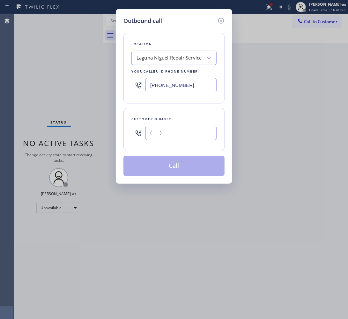
click at [188, 136] on input "(___) ___-____" at bounding box center [180, 133] width 71 height 14
paste input "661) 229-7439"
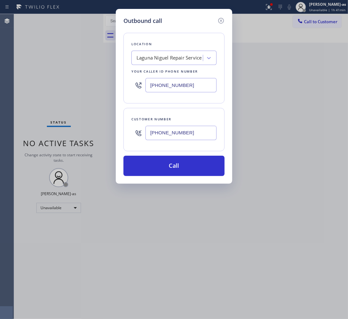
type input "[PHONE_NUMBER]"
click at [178, 88] on input "[PHONE_NUMBER]" at bounding box center [180, 85] width 71 height 14
paste input "844) 735-4685"
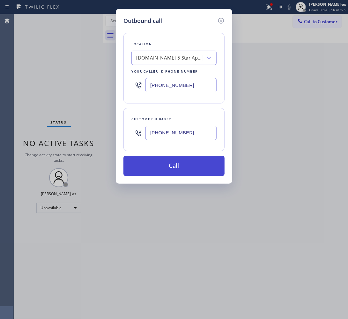
type input "[PHONE_NUMBER]"
click at [182, 165] on button "Call" at bounding box center [173, 166] width 101 height 20
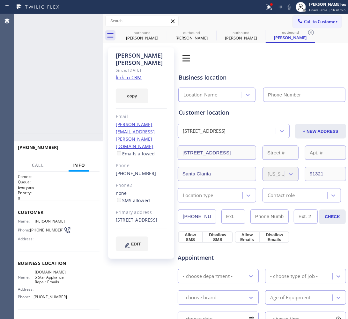
type input "[PHONE_NUMBER]"
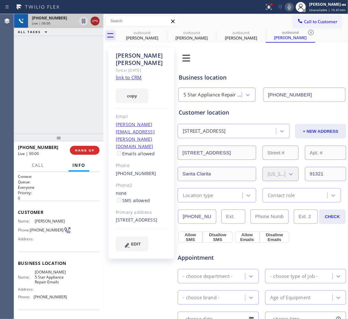
click at [94, 20] on icon at bounding box center [95, 21] width 8 height 8
drag, startPoint x: 88, startPoint y: 81, endPoint x: 88, endPoint y: 106, distance: 25.2
click at [88, 92] on div "[PHONE_NUMBER] Live | 00:00 ALL TASKS ALL TASKS ACTIVE TASKS TASKS IN WRAP UP" at bounding box center [58, 74] width 89 height 120
click at [88, 148] on button "HANG UP" at bounding box center [85, 150] width 30 height 9
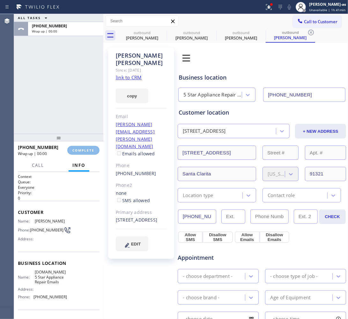
drag, startPoint x: 74, startPoint y: 128, endPoint x: 80, endPoint y: 128, distance: 6.1
click at [74, 128] on div "ALL TASKS ALL TASKS ACTIVE TASKS TASKS IN WRAP UP [PHONE_NUMBER] Wrap up | 00:00" at bounding box center [58, 74] width 89 height 120
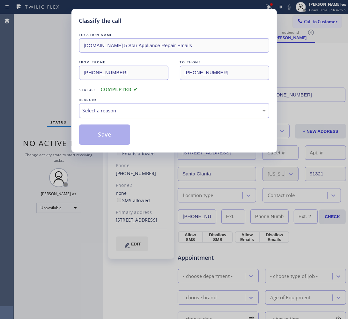
click at [136, 105] on div "Select a reason" at bounding box center [174, 110] width 190 height 15
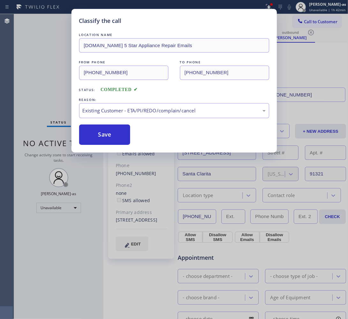
drag, startPoint x: 107, startPoint y: 139, endPoint x: 303, endPoint y: 63, distance: 210.8
click at [109, 139] on button "Save" at bounding box center [104, 135] width 51 height 20
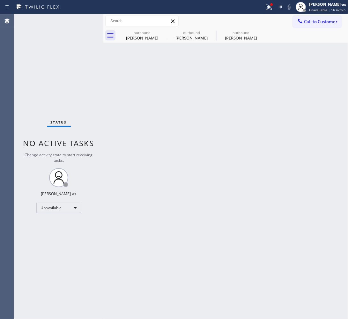
click at [321, 21] on span "Call to Customer" at bounding box center [320, 22] width 33 height 6
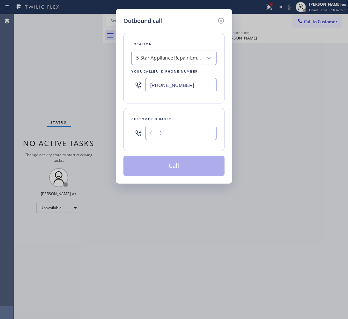
click at [171, 134] on input "(___) ___-____" at bounding box center [180, 133] width 71 height 14
paste input "661) 229-7439"
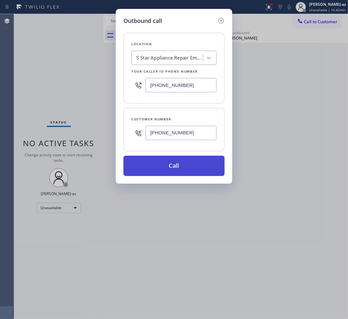
type input "[PHONE_NUMBER]"
drag, startPoint x: 193, startPoint y: 171, endPoint x: 195, endPoint y: 164, distance: 7.6
click at [194, 171] on button "Call" at bounding box center [173, 166] width 101 height 20
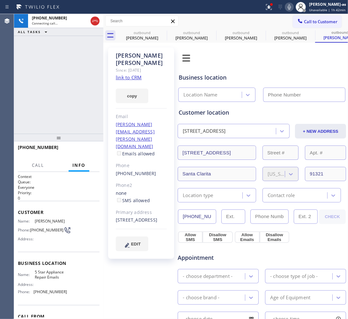
type input "[PHONE_NUMBER]"
drag, startPoint x: 54, startPoint y: 90, endPoint x: 74, endPoint y: 72, distance: 27.5
click at [57, 88] on div "[PHONE_NUMBER] Live | 00:00 ALL TASKS ALL TASKS ACTIVE TASKS TASKS IN WRAP UP" at bounding box center [58, 74] width 89 height 120
drag, startPoint x: 91, startPoint y: 19, endPoint x: 54, endPoint y: 71, distance: 63.7
click at [92, 19] on icon at bounding box center [95, 21] width 8 height 8
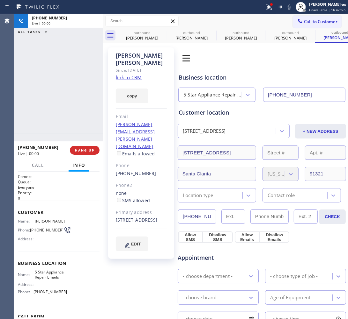
drag, startPoint x: 58, startPoint y: 107, endPoint x: 74, endPoint y: 142, distance: 38.5
click at [59, 107] on div "[PHONE_NUMBER] Live | 00:00 ALL TASKS ALL TASKS ACTIVE TASKS TASKS IN WRAP UP" at bounding box center [58, 74] width 89 height 120
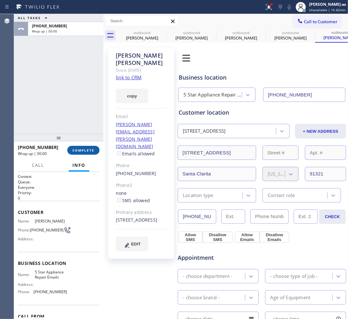
click at [82, 149] on span "COMPLETE" at bounding box center [83, 150] width 22 height 4
click at [79, 121] on div "ALL TASKS ALL TASKS ACTIVE TASKS TASKS IN WRAP UP [PHONE_NUMBER] Wrap up | 00:00" at bounding box center [58, 74] width 89 height 120
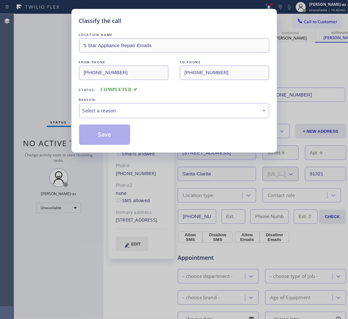
click at [84, 148] on div "Classify the call LOCATION NAME 5 Star Appliance Repair Emails FROM PHONE [PHON…" at bounding box center [173, 81] width 205 height 144
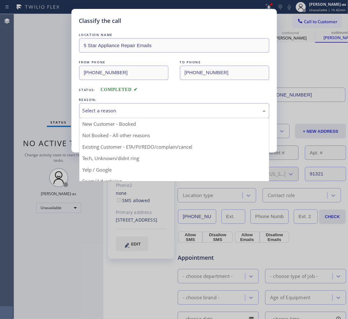
click at [131, 115] on div "Select a reason" at bounding box center [174, 110] width 190 height 15
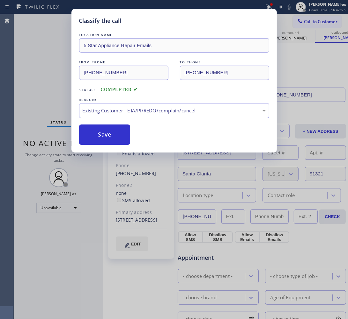
drag, startPoint x: 155, startPoint y: 146, endPoint x: 141, endPoint y: 143, distance: 14.7
click at [99, 137] on button "Save" at bounding box center [104, 135] width 51 height 20
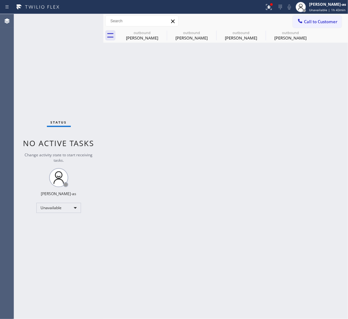
click at [92, 99] on div "Status No active tasks Change activity state to start receiving tasks. [PERSON_…" at bounding box center [58, 166] width 89 height 305
click at [64, 208] on div "Unavailable" at bounding box center [58, 208] width 45 height 10
click at [54, 239] on li "Break" at bounding box center [58, 241] width 43 height 8
click at [178, 182] on div "Back to Dashboard Change Sender ID Customers Technicians Select a contact Outbo…" at bounding box center [225, 166] width 244 height 305
click at [126, 35] on div "[PERSON_NAME]" at bounding box center [142, 38] width 48 height 6
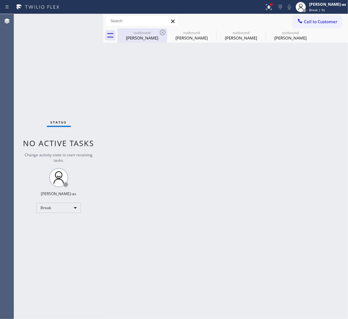
type input "[PHONE_NUMBER]"
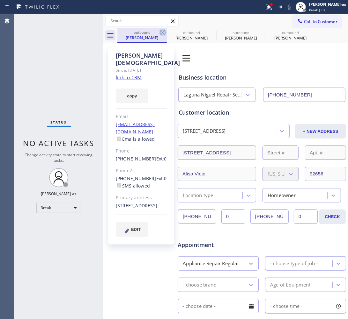
click at [161, 31] on icon at bounding box center [163, 33] width 6 height 6
click at [0, 0] on icon at bounding box center [0, 0] width 0 height 0
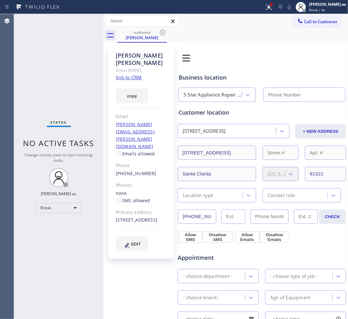
type input "[PHONE_NUMBER]"
